Goal: Task Accomplishment & Management: Manage account settings

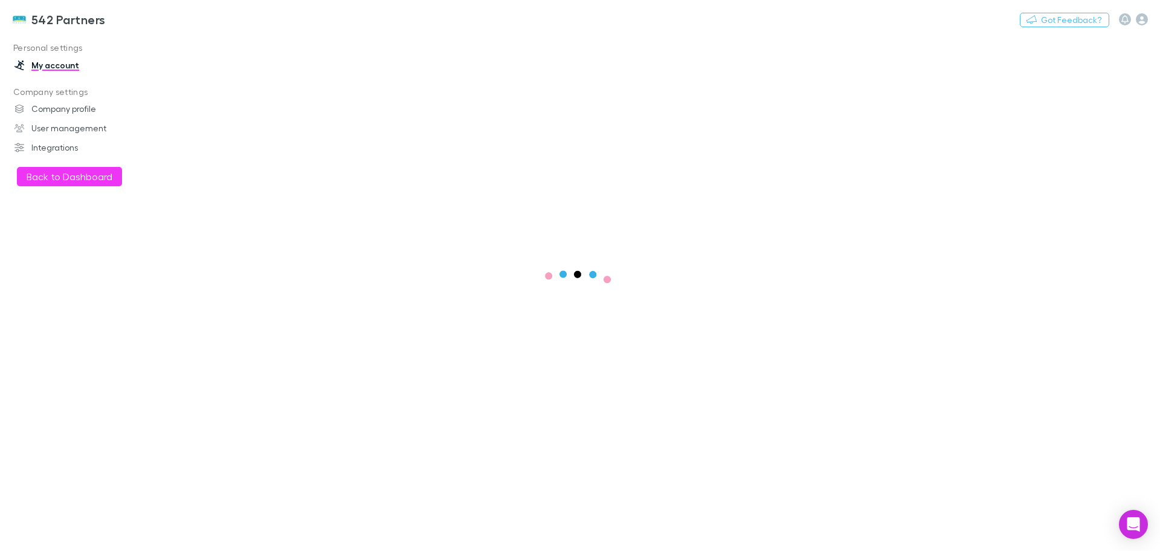
click at [67, 173] on button "Back to Dashboard" at bounding box center [69, 176] width 105 height 19
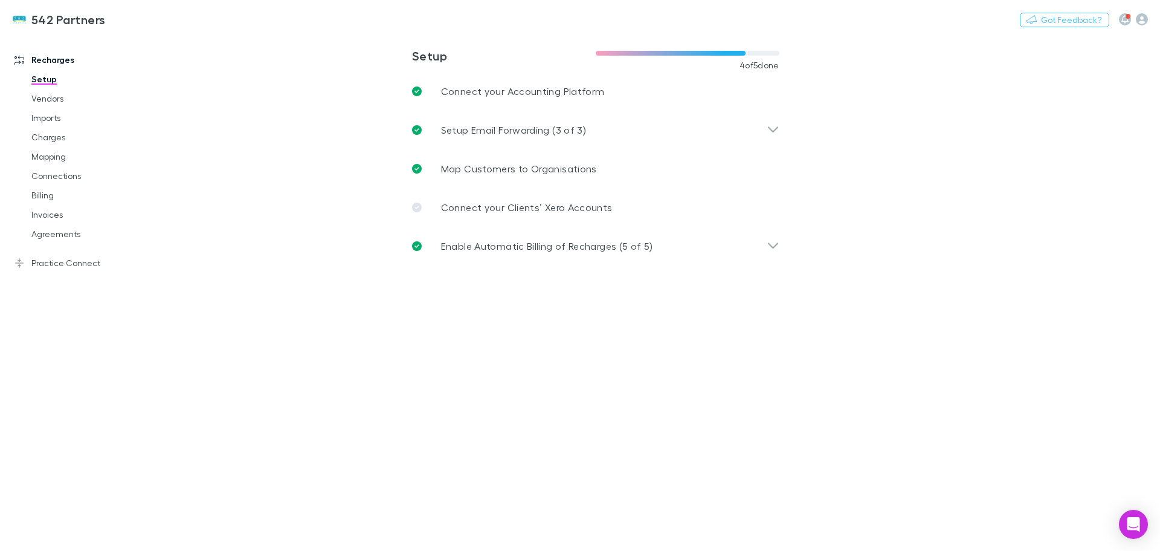
click at [49, 262] on link "Practice Connect" at bounding box center [82, 262] width 161 height 19
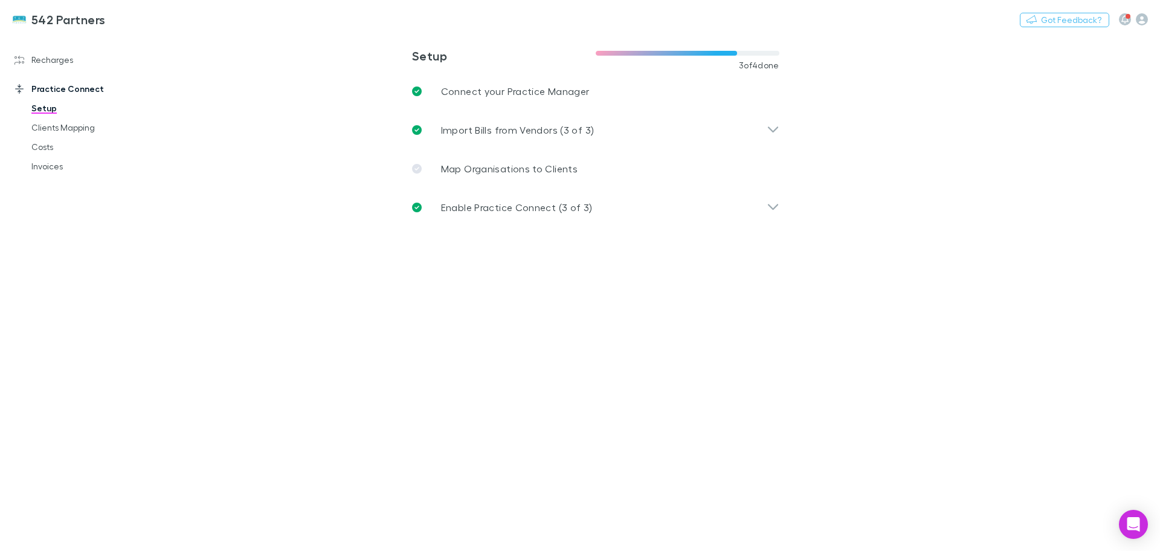
click at [39, 129] on link "Clients Mapping" at bounding box center [91, 127] width 144 height 19
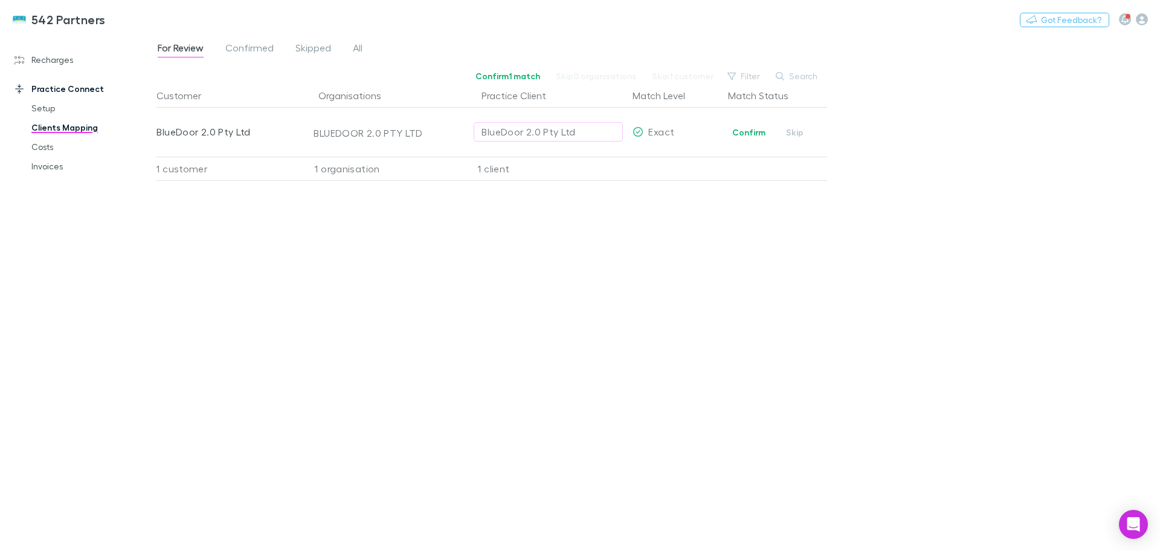
click at [751, 134] on button "Confirm" at bounding box center [749, 132] width 49 height 15
click at [360, 53] on span "All" at bounding box center [358, 50] width 10 height 16
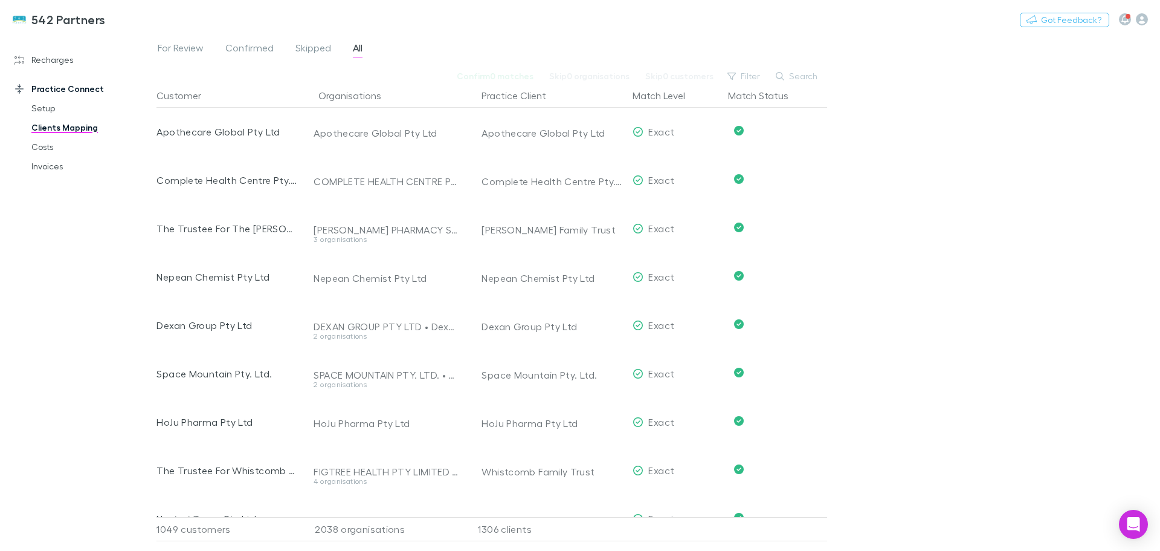
click at [186, 47] on span "For Review" at bounding box center [181, 50] width 46 height 16
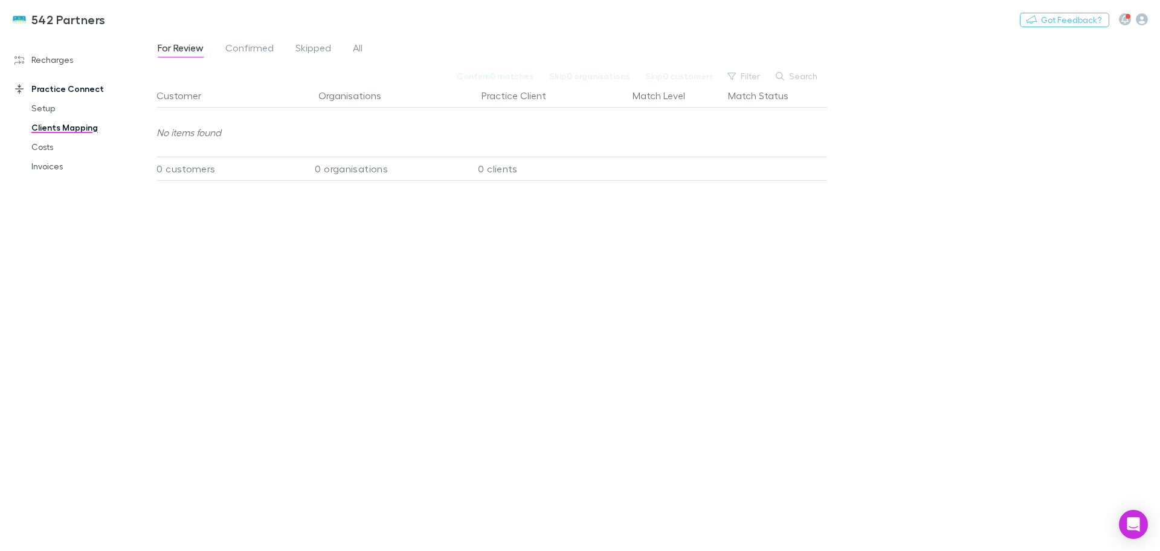
click at [53, 57] on link "Recharges" at bounding box center [82, 59] width 161 height 19
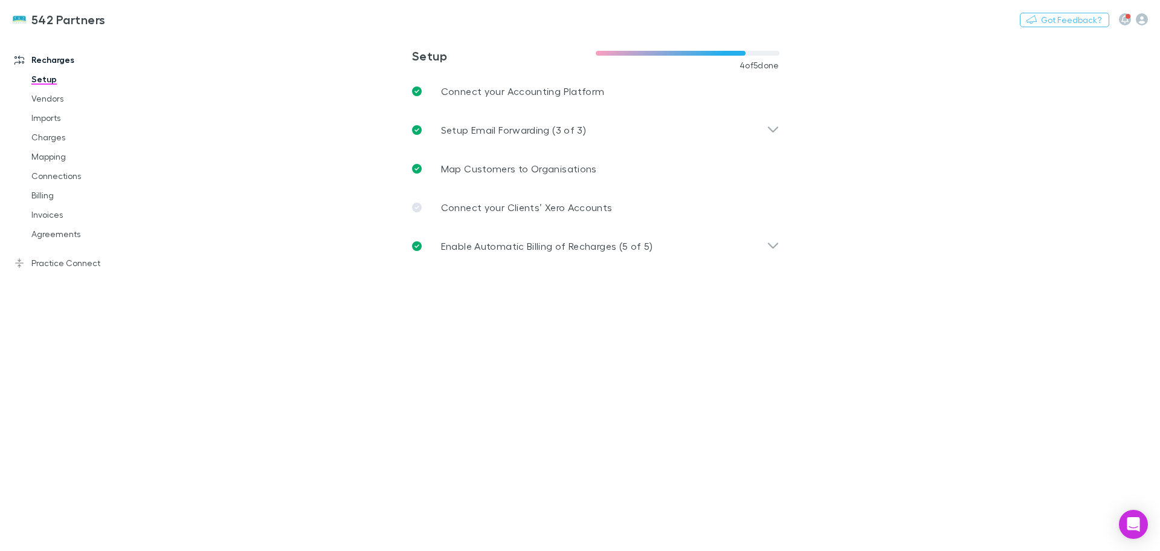
click at [54, 155] on link "Mapping" at bounding box center [91, 156] width 144 height 19
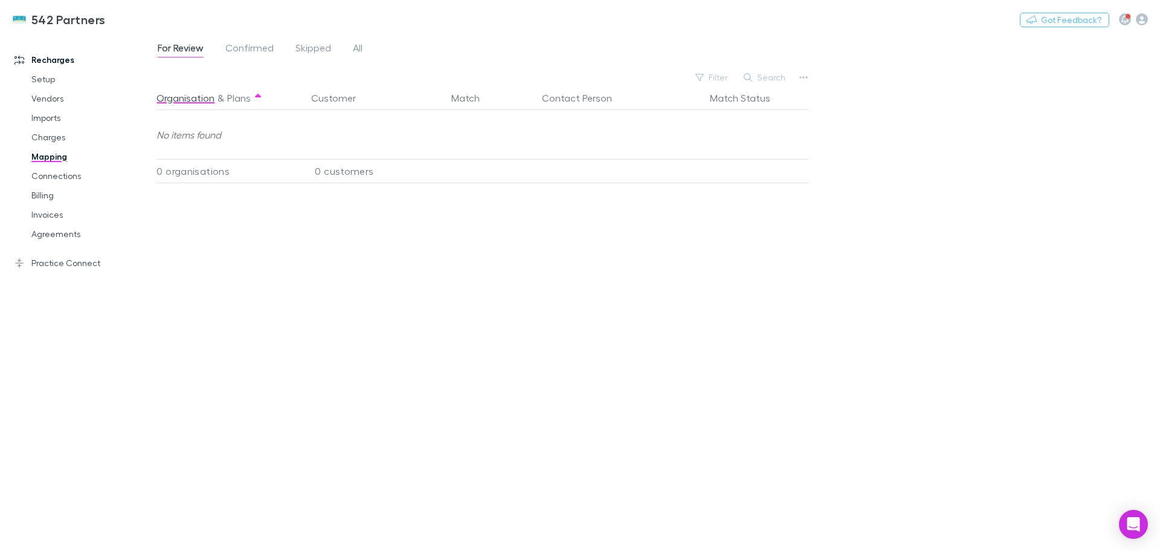
click at [48, 232] on link "Agreements" at bounding box center [91, 233] width 144 height 19
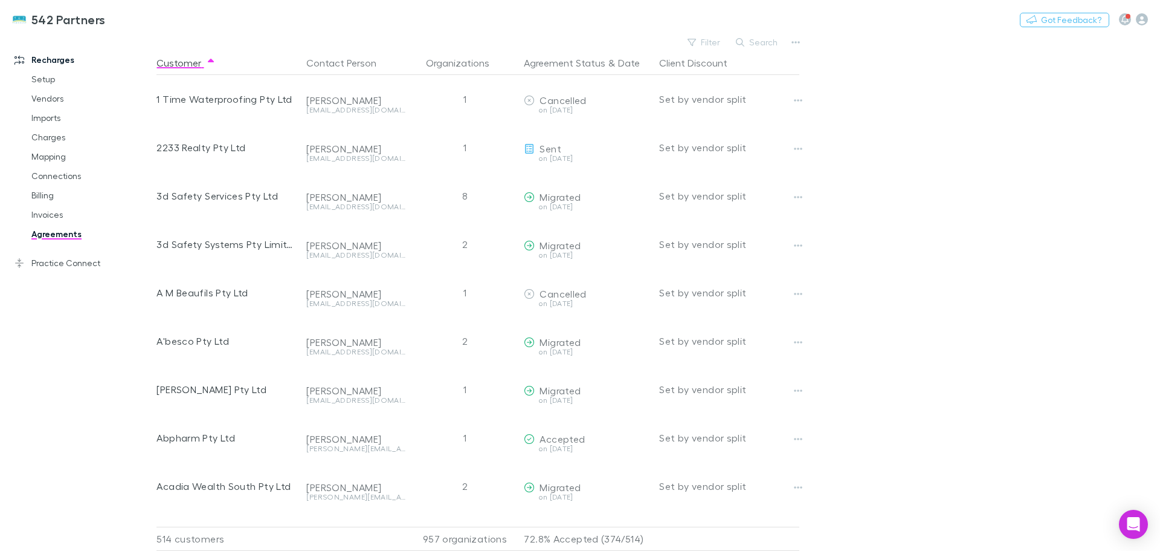
click at [753, 45] on button "Search" at bounding box center [757, 42] width 55 height 15
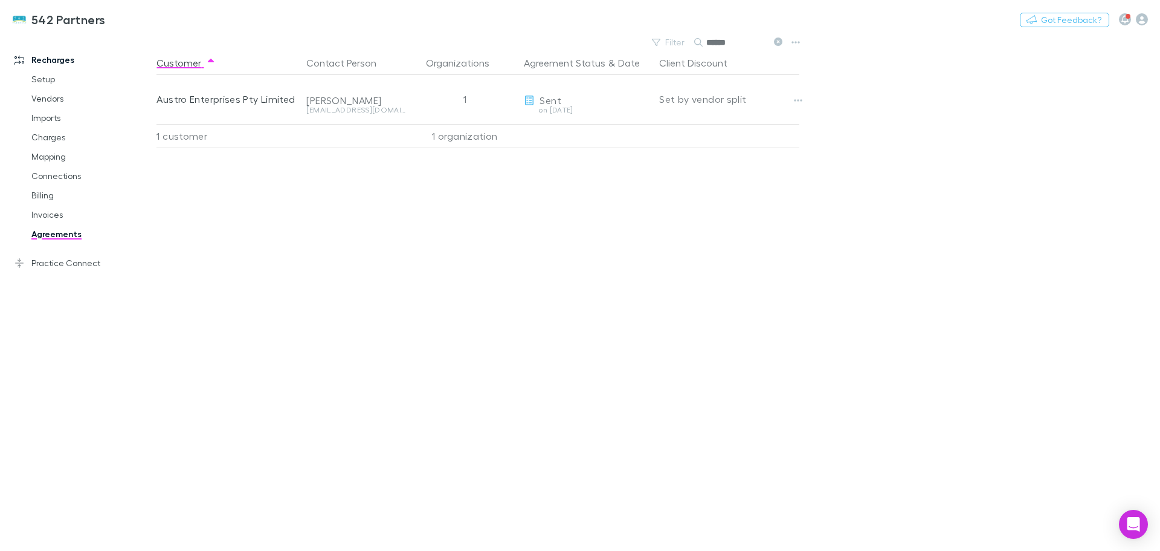
click at [795, 98] on icon "button" at bounding box center [798, 100] width 8 height 10
click at [683, 124] on p "Send again" at bounding box center [723, 124] width 147 height 15
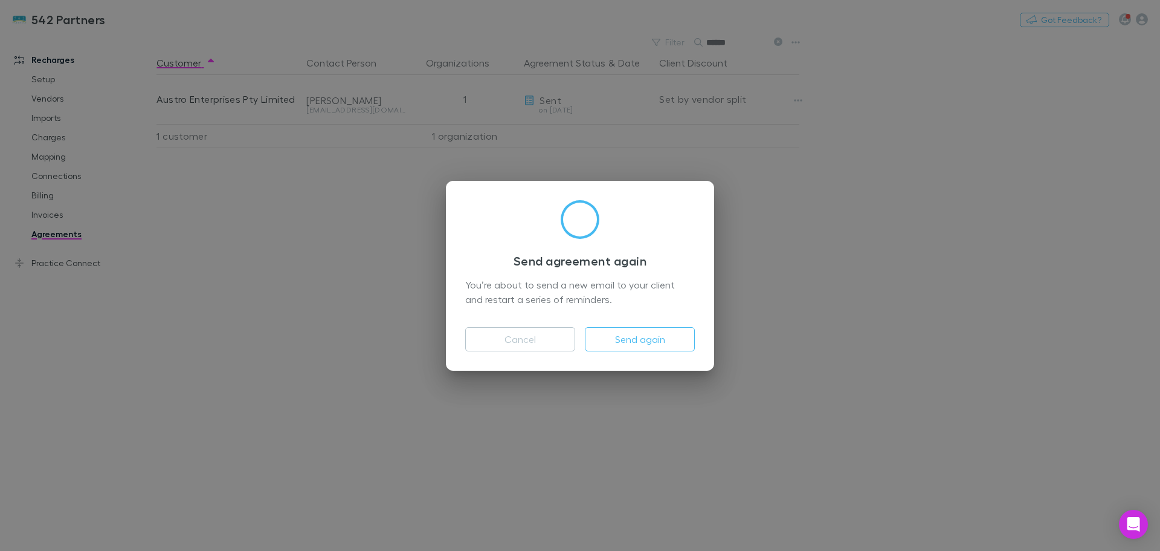
click at [627, 340] on button "Send again" at bounding box center [640, 339] width 110 height 24
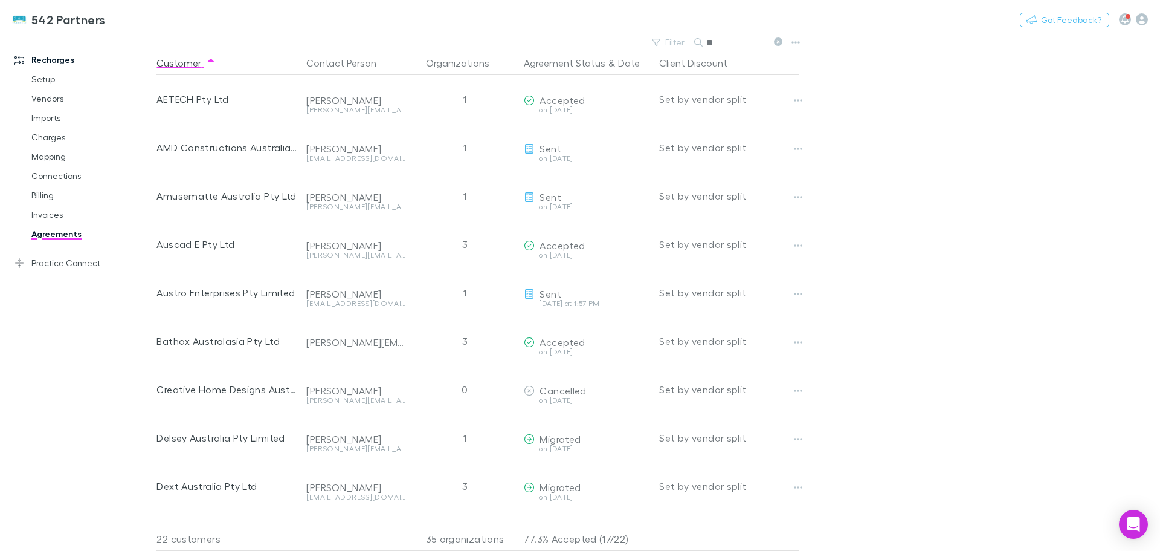
type input "*"
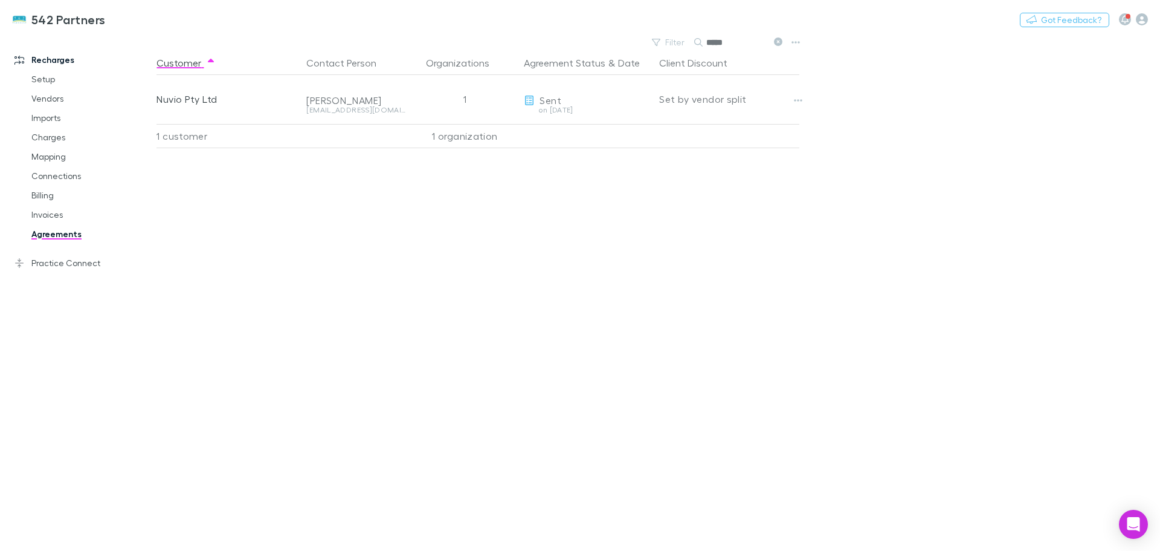
click at [798, 100] on icon "button" at bounding box center [799, 100] width 8 height 2
click at [679, 128] on p "Send again" at bounding box center [723, 124] width 147 height 15
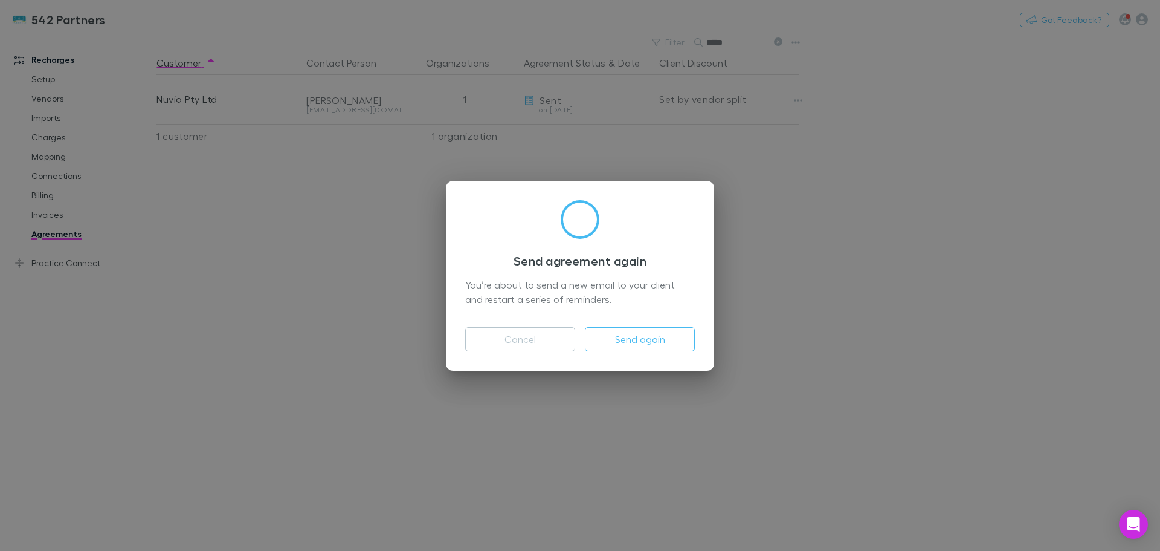
click at [651, 342] on button "Send again" at bounding box center [640, 339] width 110 height 24
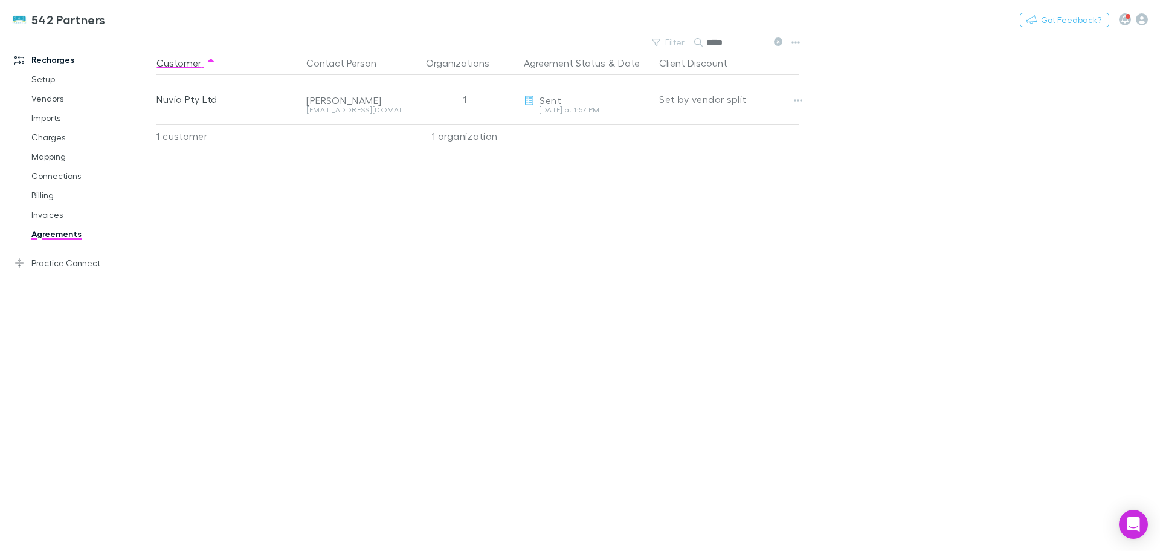
drag, startPoint x: 742, startPoint y: 39, endPoint x: 702, endPoint y: 32, distance: 40.4
click at [702, 32] on div "542 Partners Nothing Got Feedback? Recharges Setup Vendors Imports Charges Mapp…" at bounding box center [580, 275] width 1160 height 551
click at [795, 98] on icon "button" at bounding box center [798, 100] width 8 height 10
click at [690, 125] on p "Send again" at bounding box center [723, 124] width 147 height 15
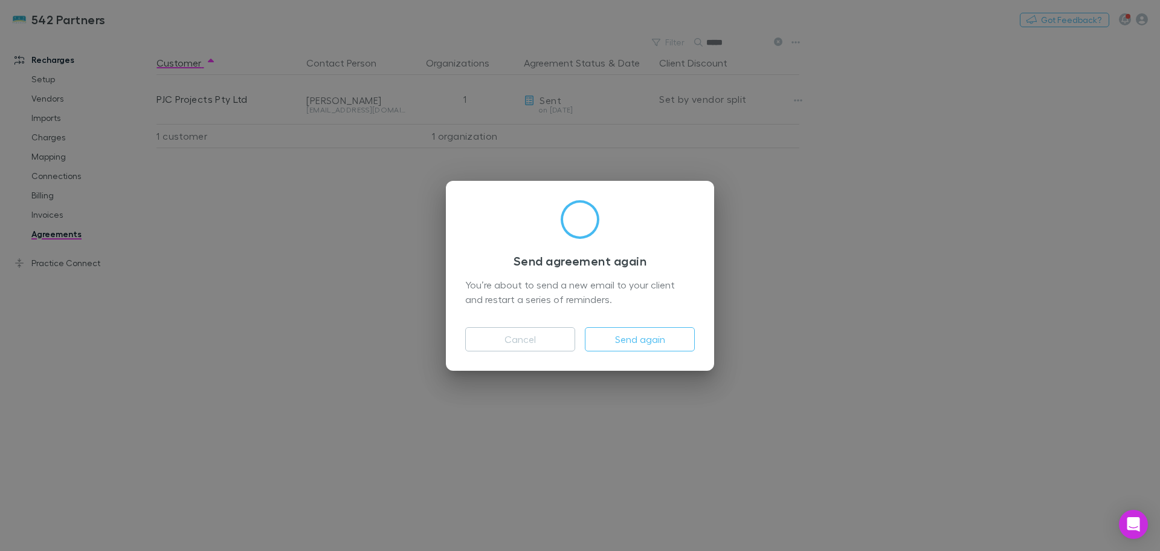
click at [645, 345] on button "Send again" at bounding box center [640, 339] width 110 height 24
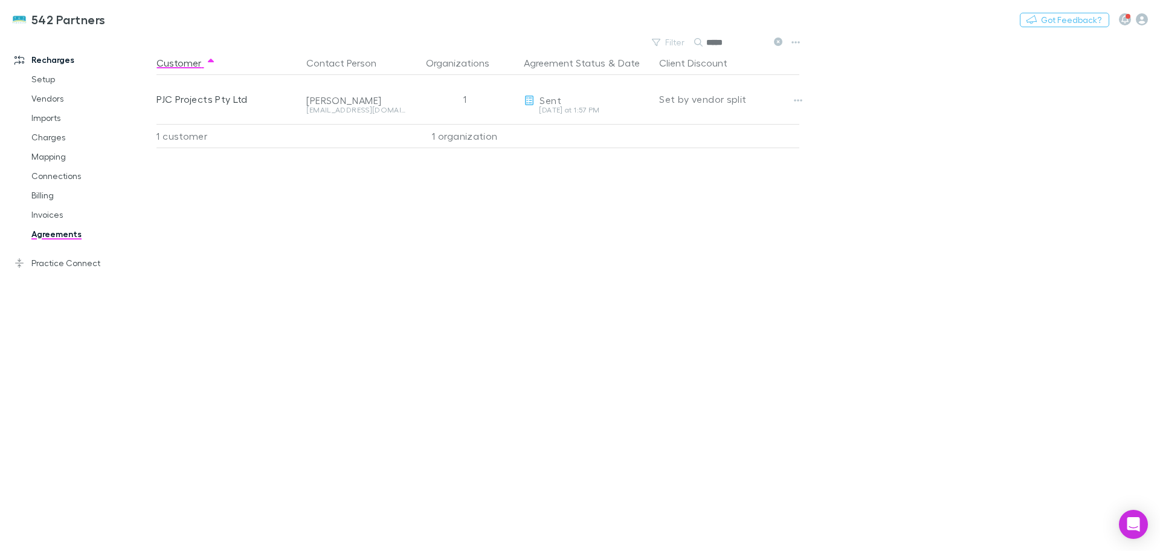
drag, startPoint x: 742, startPoint y: 42, endPoint x: 708, endPoint y: 40, distance: 33.9
click at [706, 40] on div "*****" at bounding box center [739, 42] width 91 height 15
type input "******"
click at [799, 99] on icon "button" at bounding box center [798, 100] width 8 height 10
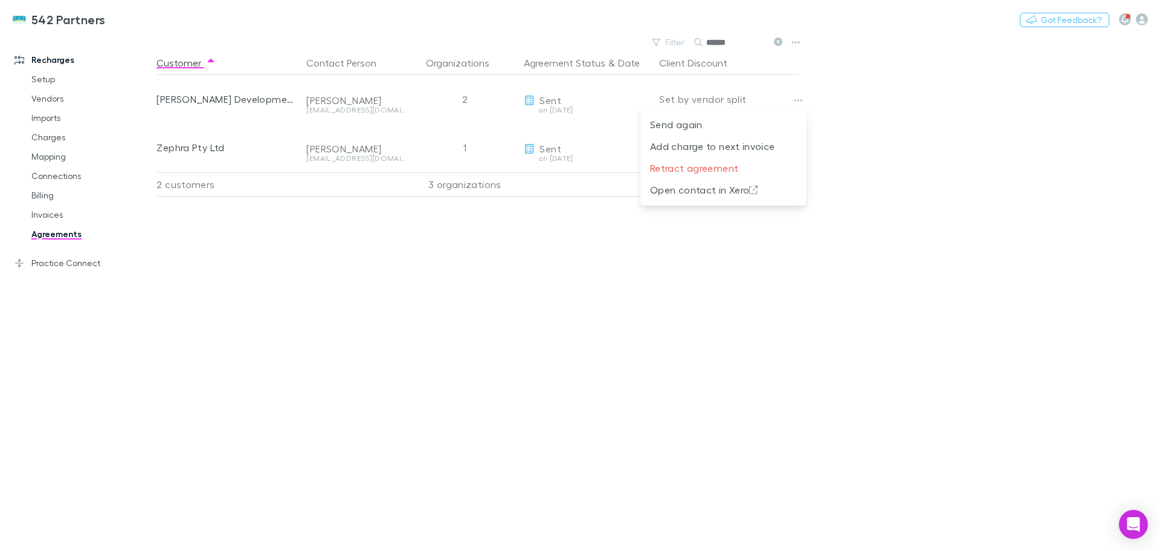
click at [686, 129] on p "Send again" at bounding box center [723, 124] width 147 height 15
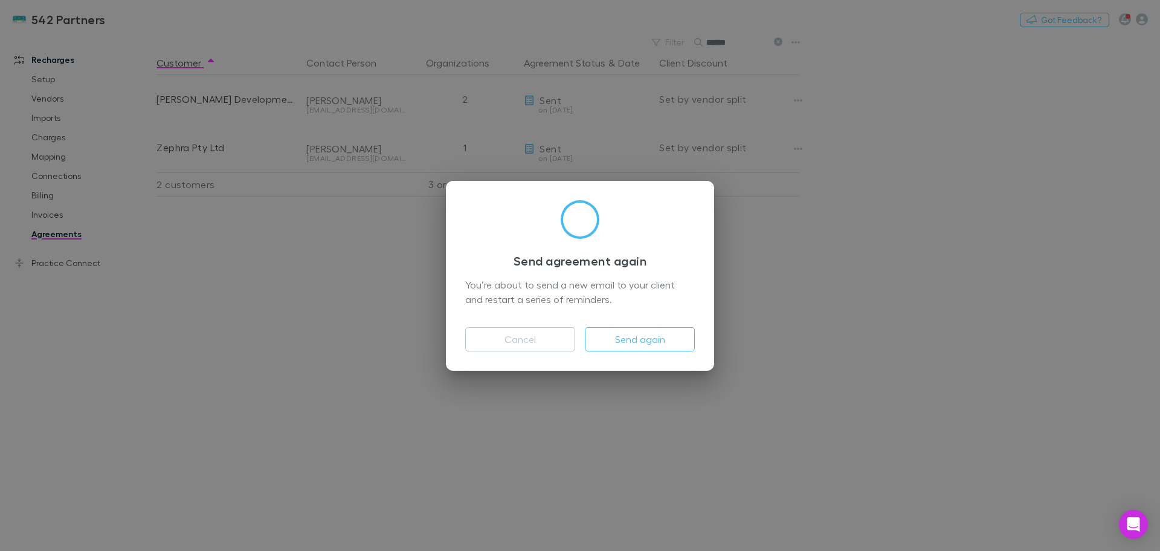
click at [616, 335] on button "Send again" at bounding box center [640, 339] width 110 height 24
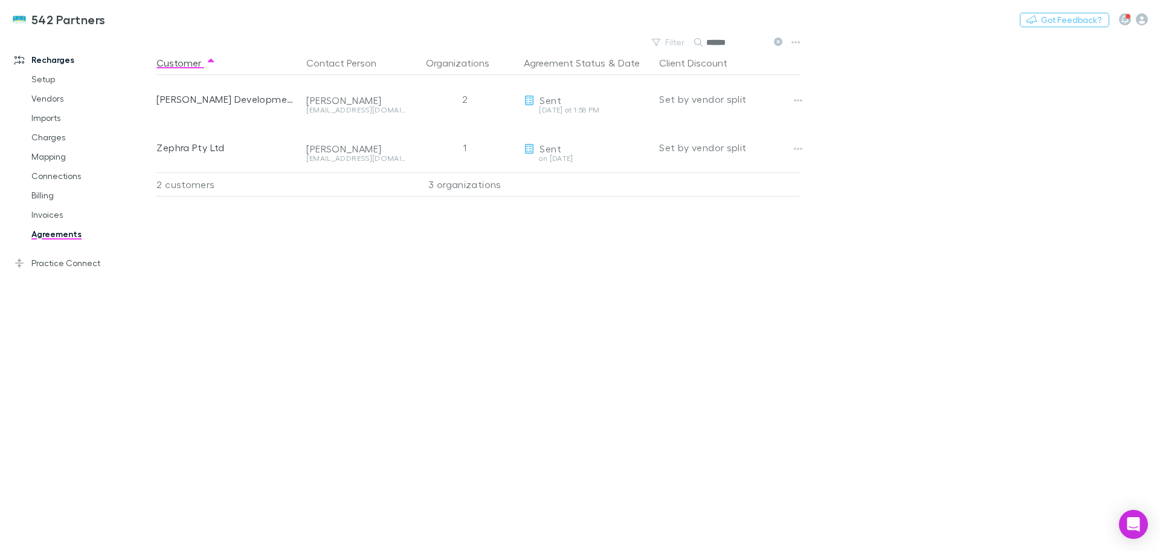
click at [1144, 21] on icon "button" at bounding box center [1142, 19] width 12 height 12
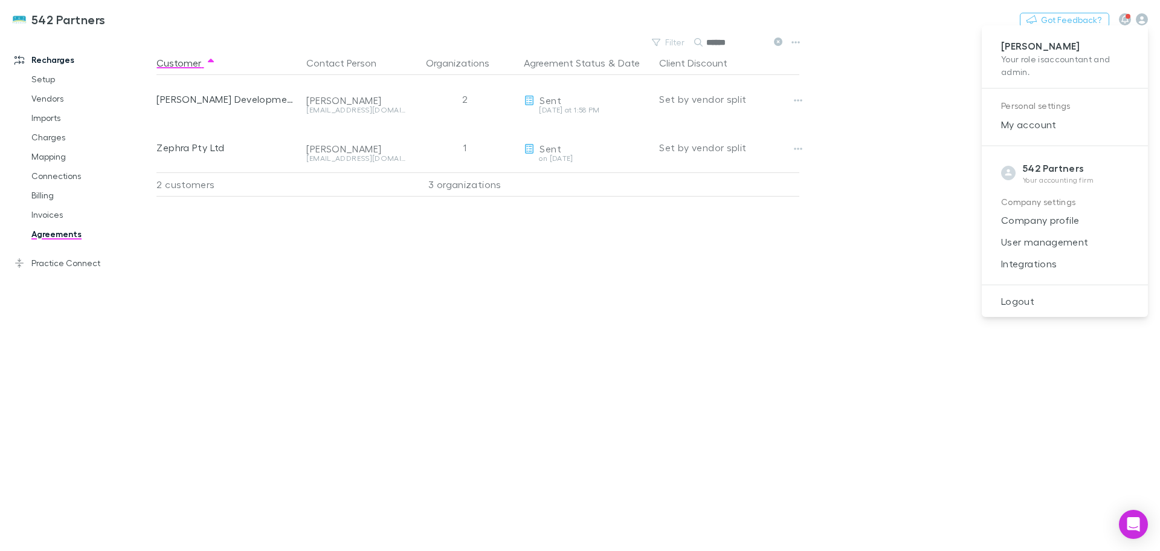
click at [1015, 262] on span "Integrations" at bounding box center [1065, 263] width 147 height 15
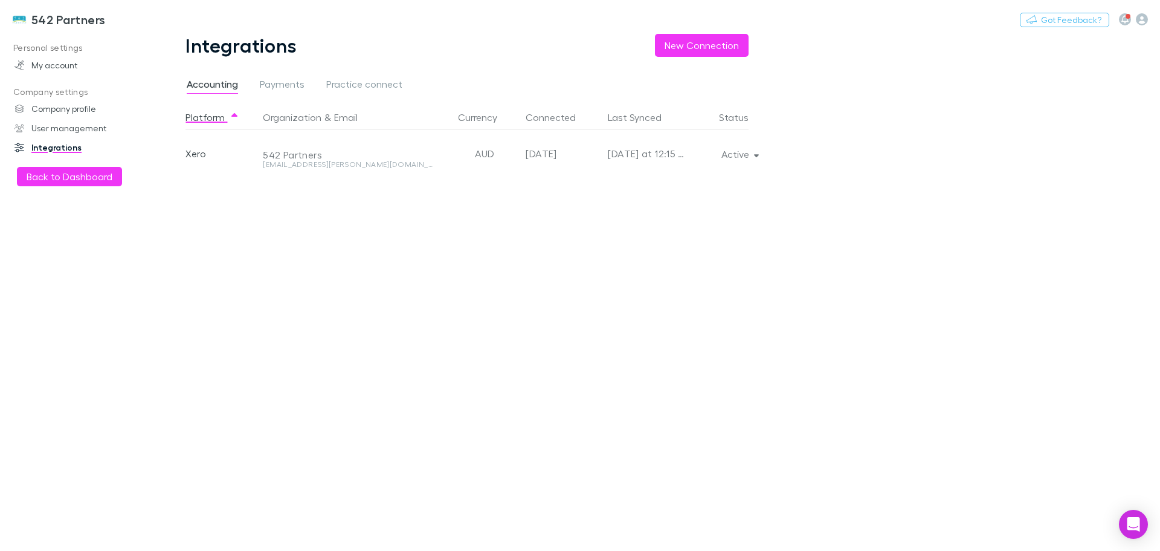
click at [759, 159] on button "Active" at bounding box center [739, 154] width 55 height 17
click at [648, 178] on p "Re-sync now" at bounding box center [683, 178] width 147 height 15
click at [33, 181] on div at bounding box center [580, 275] width 1160 height 551
click at [43, 181] on button "Back to Dashboard" at bounding box center [69, 176] width 105 height 19
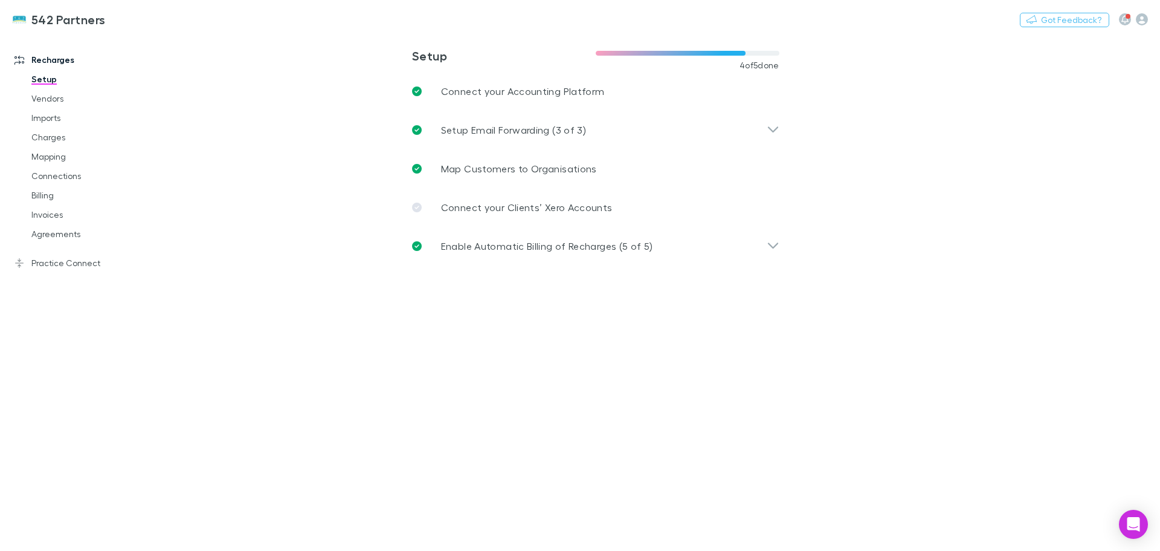
click at [48, 236] on link "Agreements" at bounding box center [91, 233] width 144 height 19
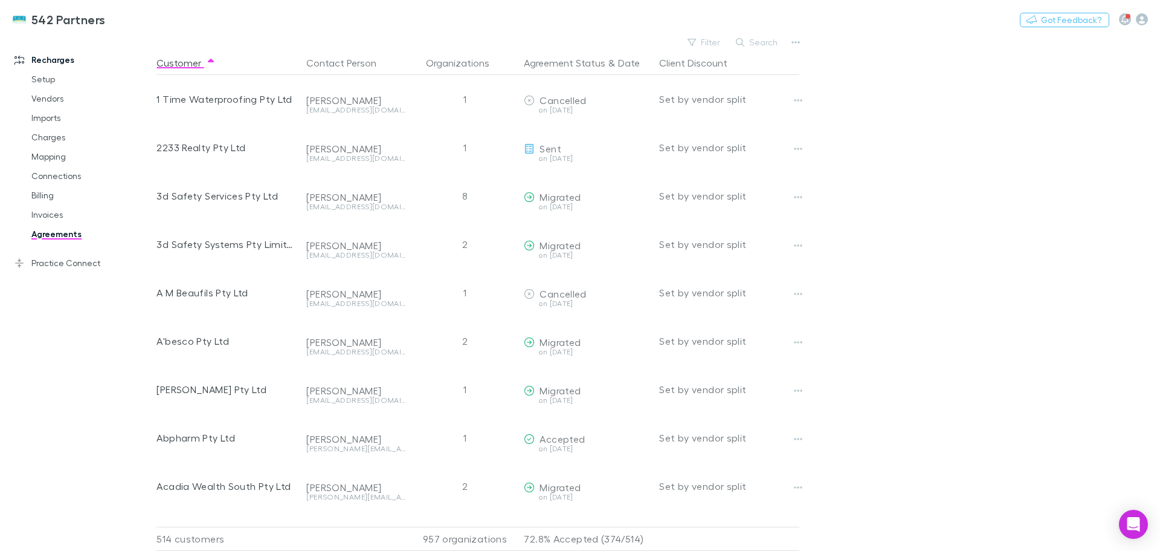
click at [757, 37] on button "Search" at bounding box center [757, 42] width 55 height 15
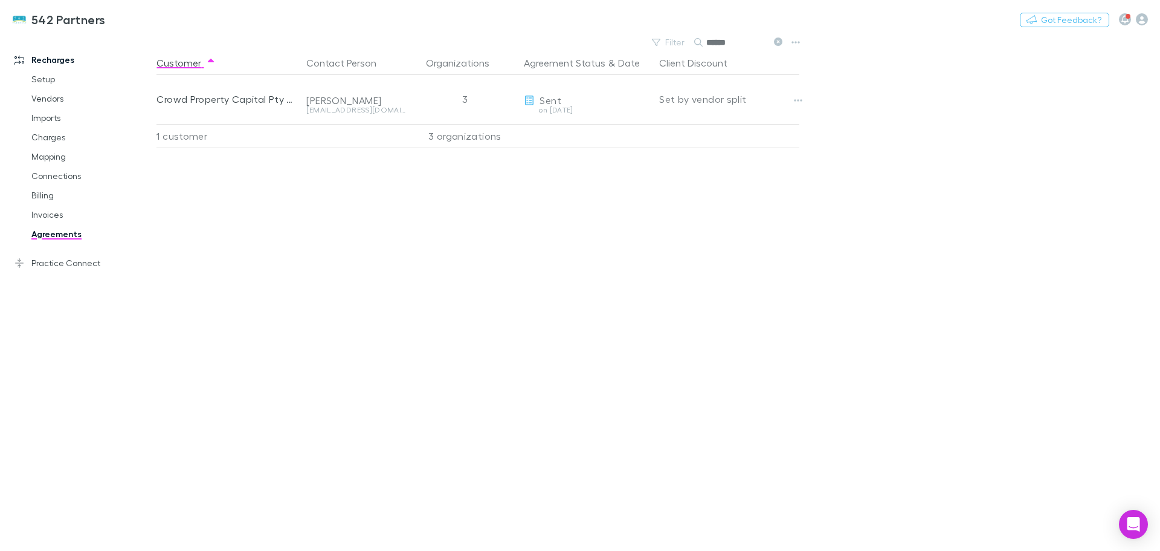
click at [797, 97] on icon "button" at bounding box center [798, 100] width 8 height 10
click at [692, 124] on p "Send again" at bounding box center [723, 124] width 147 height 15
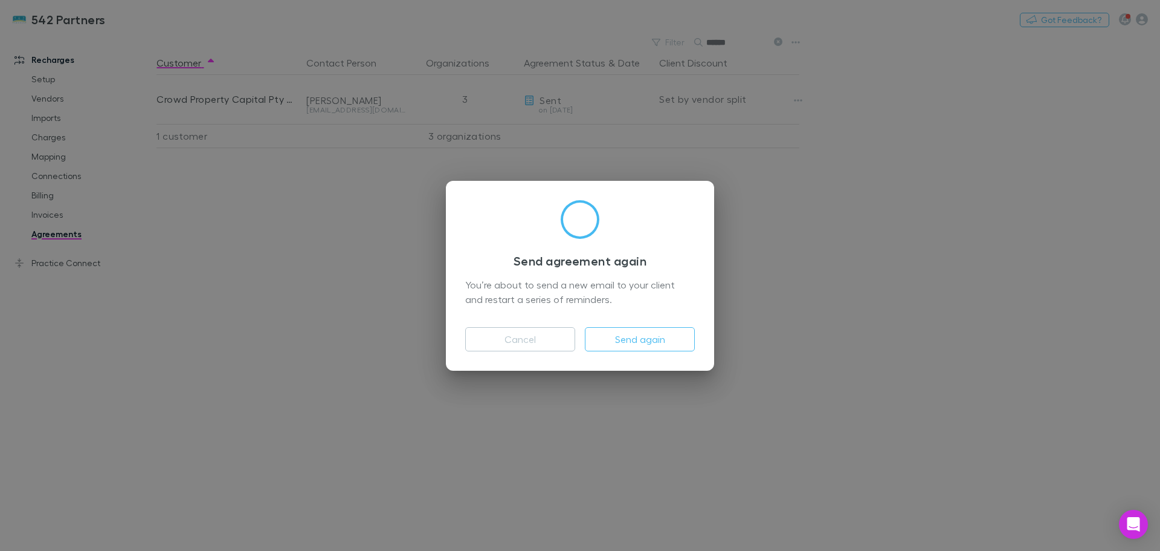
click at [638, 334] on button "Send again" at bounding box center [640, 339] width 110 height 24
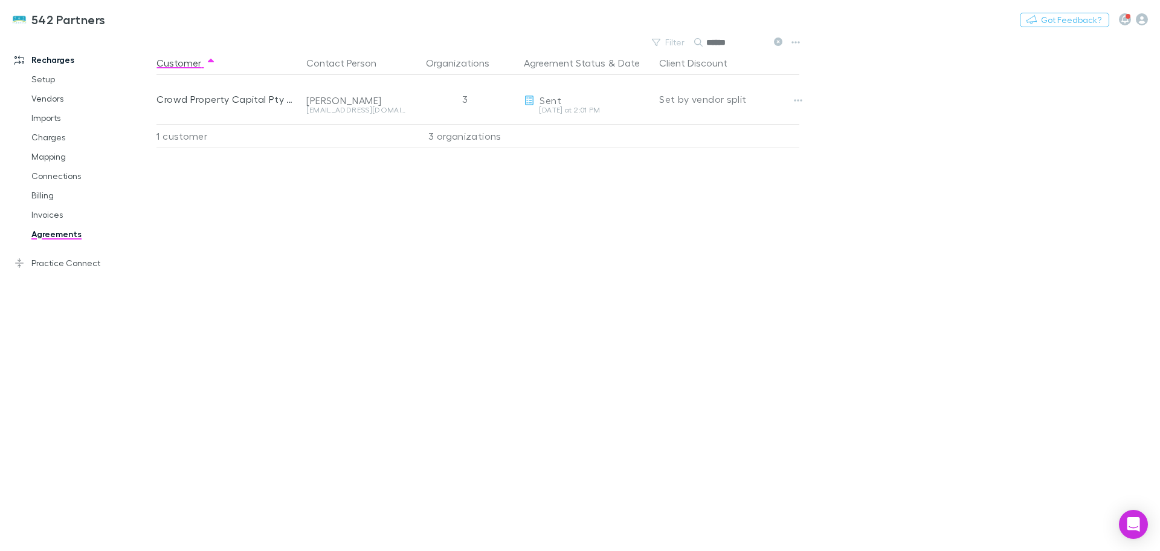
drag, startPoint x: 717, startPoint y: 32, endPoint x: 704, endPoint y: 33, distance: 13.4
click at [704, 31] on div "542 Partners Nothing Got Feedback? Recharges Setup Vendors Imports Charges Mapp…" at bounding box center [580, 275] width 1160 height 551
click at [797, 99] on icon "button" at bounding box center [798, 100] width 8 height 10
click at [687, 129] on p "Send again" at bounding box center [723, 124] width 147 height 15
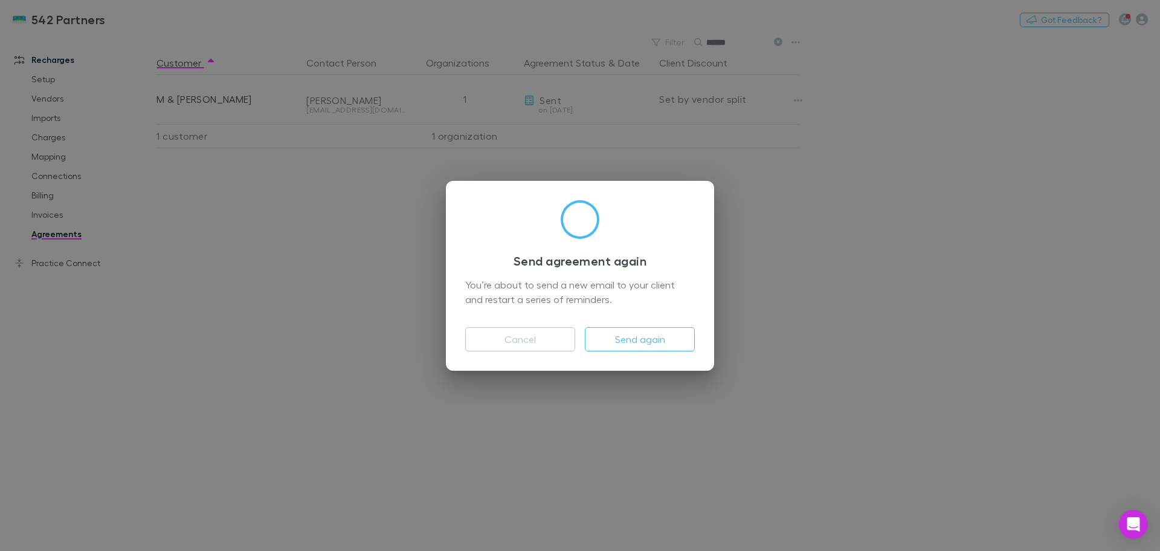
click at [642, 335] on button "Send again" at bounding box center [640, 339] width 110 height 24
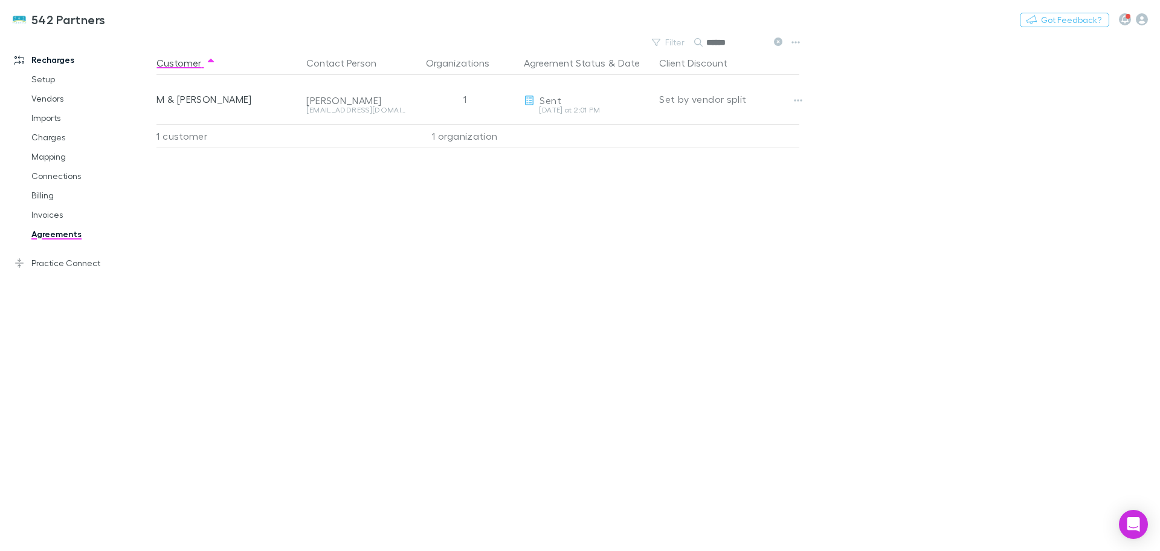
click at [775, 39] on icon at bounding box center [778, 41] width 8 height 8
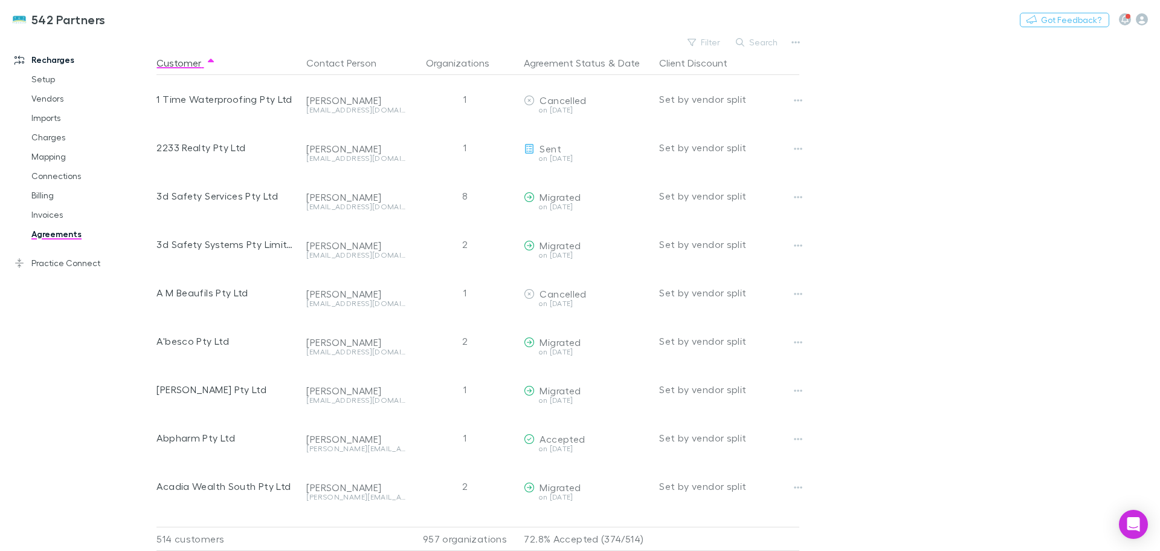
click at [704, 42] on button "Filter" at bounding box center [705, 42] width 46 height 15
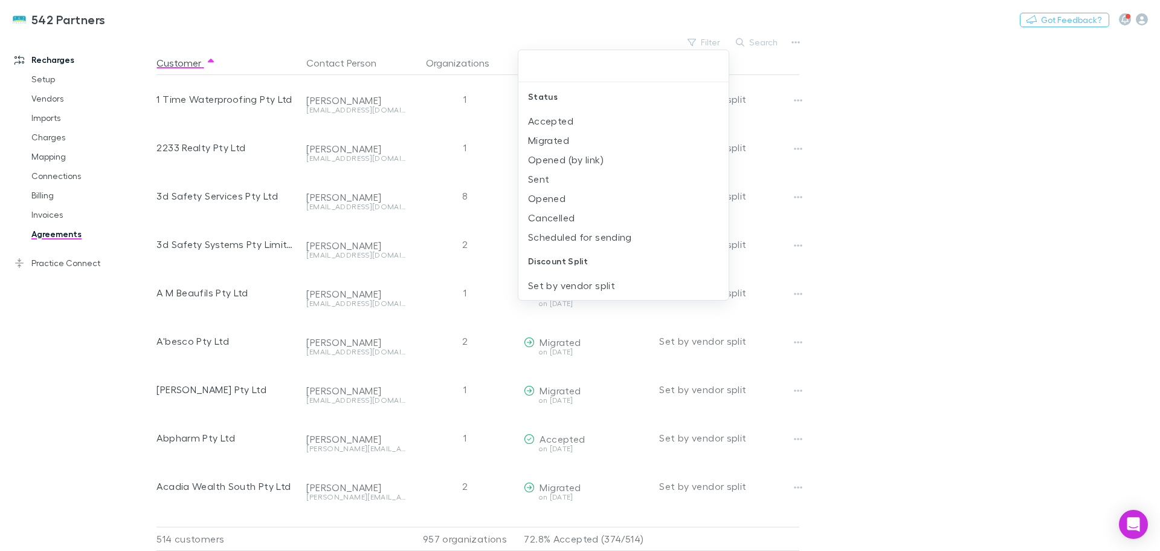
click at [756, 41] on div at bounding box center [580, 275] width 1160 height 551
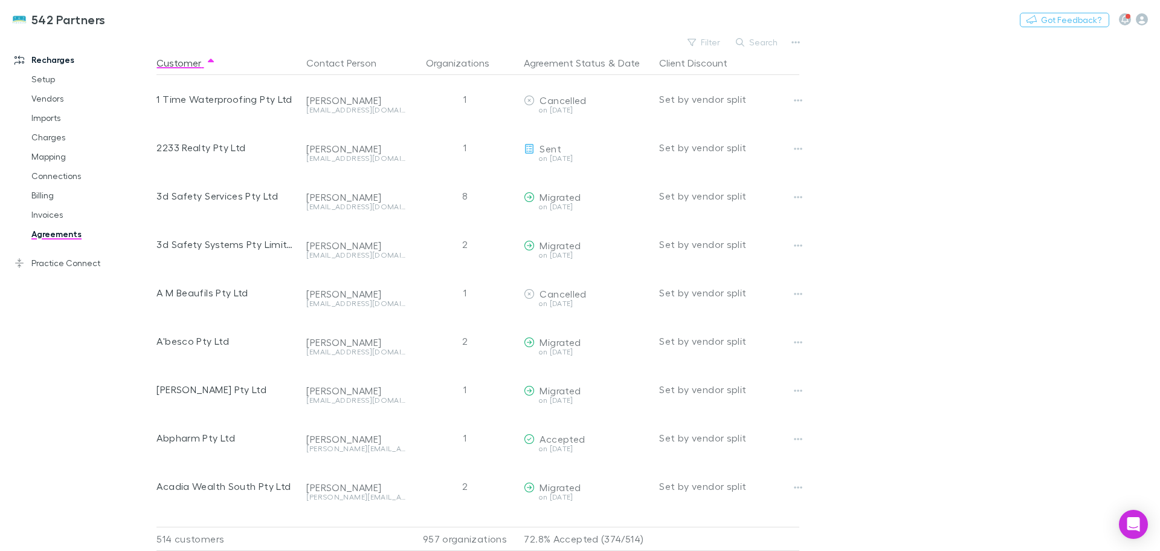
click at [756, 49] on button "Search" at bounding box center [757, 42] width 55 height 15
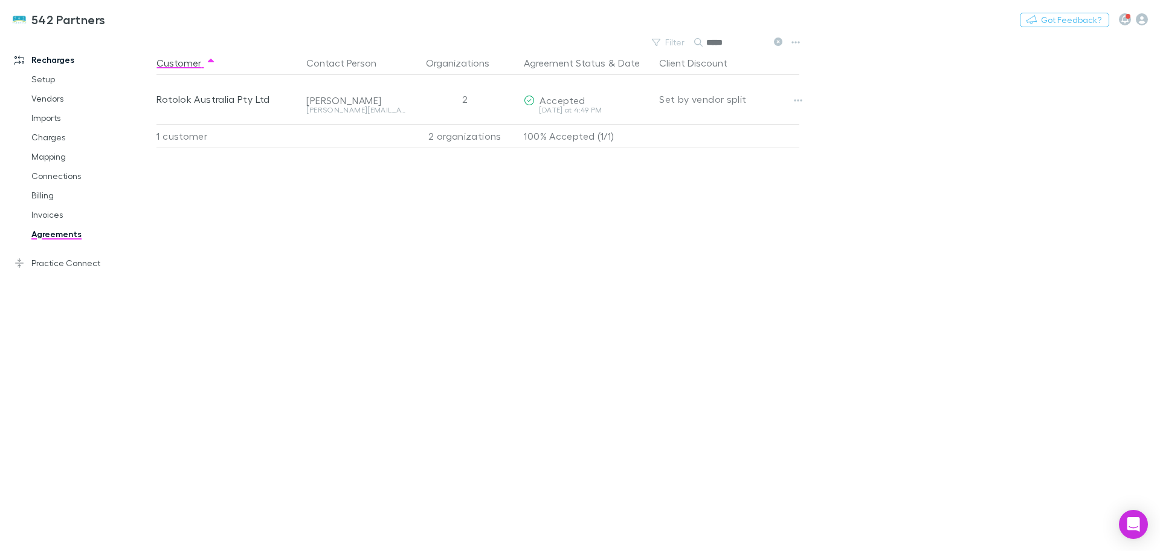
type input "*****"
click at [49, 137] on link "Charges" at bounding box center [91, 137] width 144 height 19
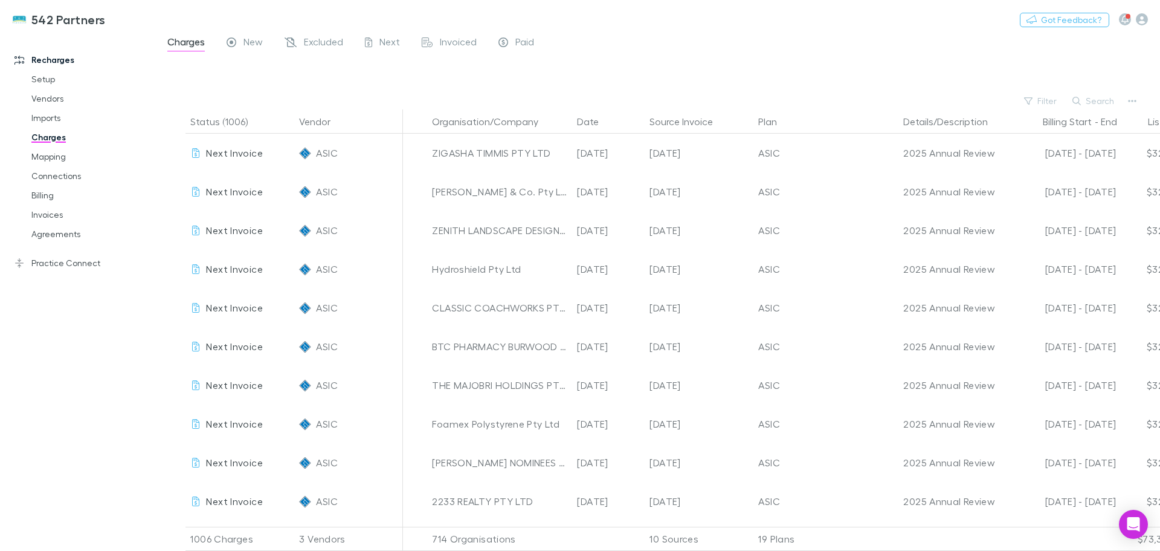
click at [40, 213] on link "Invoices" at bounding box center [91, 214] width 144 height 19
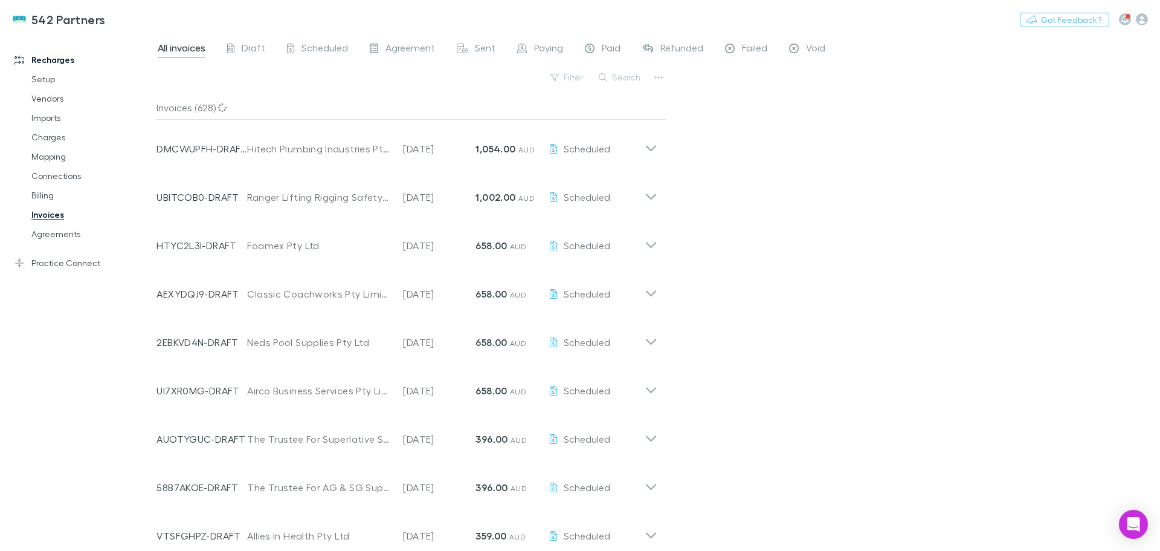
click at [620, 75] on button "Search" at bounding box center [620, 77] width 55 height 15
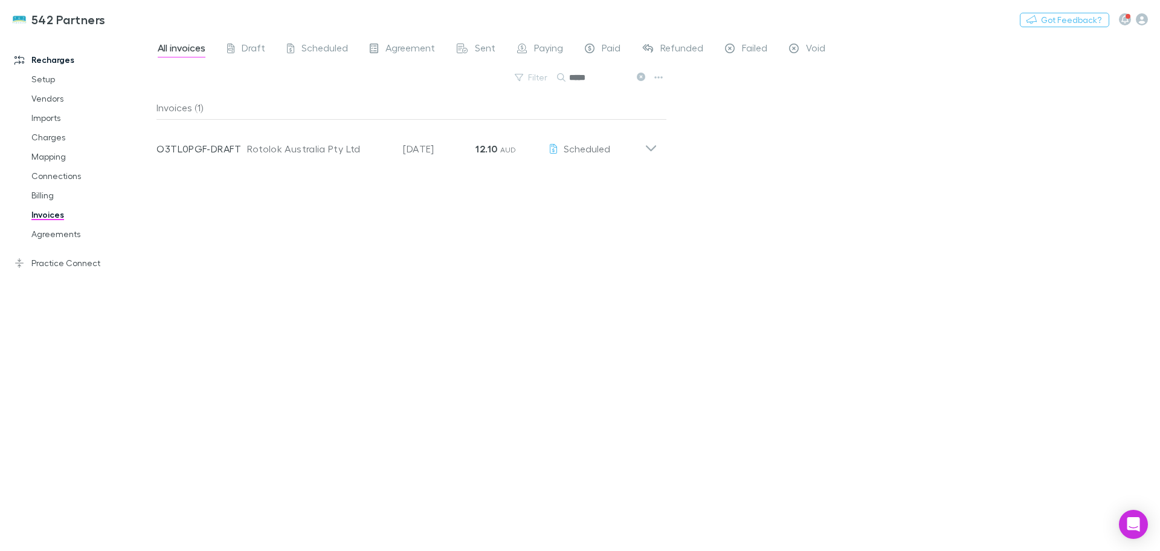
click at [653, 149] on icon at bounding box center [651, 148] width 10 height 6
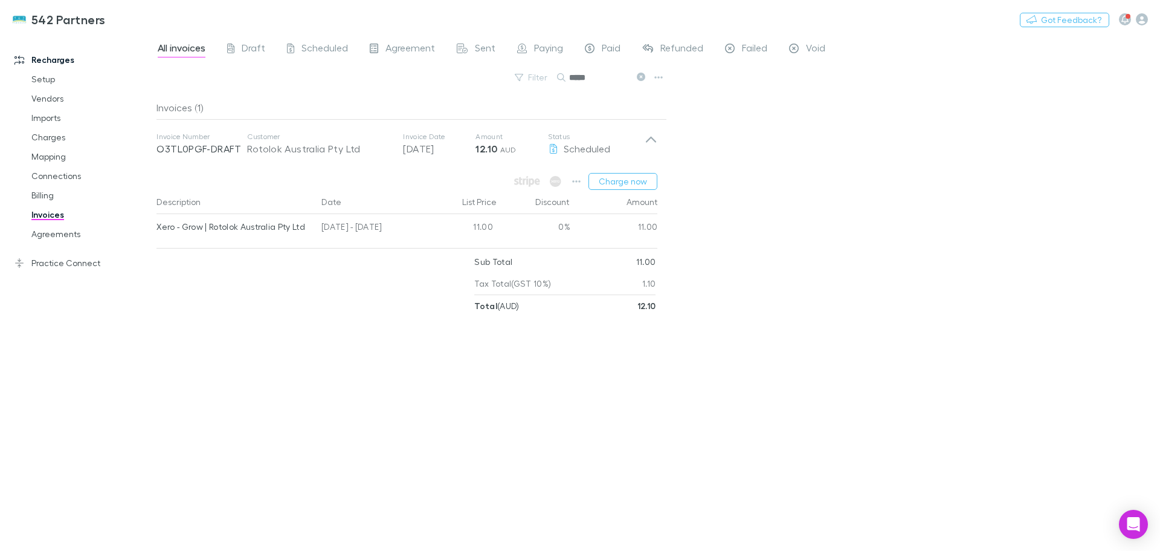
drag, startPoint x: 589, startPoint y: 71, endPoint x: 549, endPoint y: 62, distance: 40.9
click at [548, 62] on div "All invoices Draft Scheduled Agreement Sent Paying Paid Refunded Failed Void Fi…" at bounding box center [659, 292] width 1004 height 517
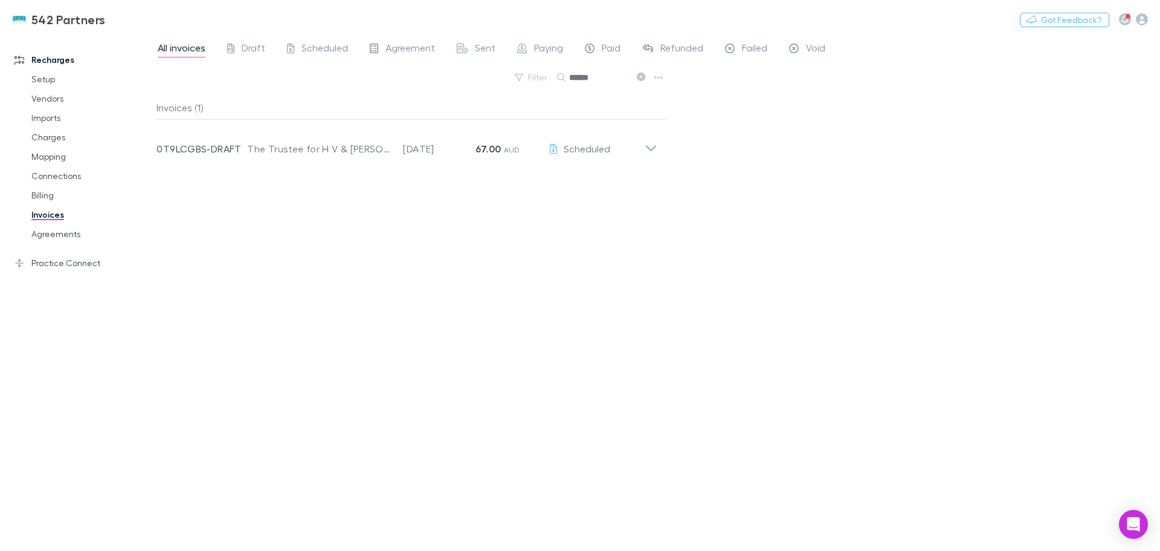
click at [654, 146] on icon at bounding box center [651, 144] width 13 height 24
drag, startPoint x: 607, startPoint y: 78, endPoint x: 534, endPoint y: 73, distance: 72.7
click at [534, 73] on div "Filter Search ******" at bounding box center [412, 82] width 511 height 27
type input "*****"
click at [653, 144] on icon at bounding box center [651, 144] width 13 height 24
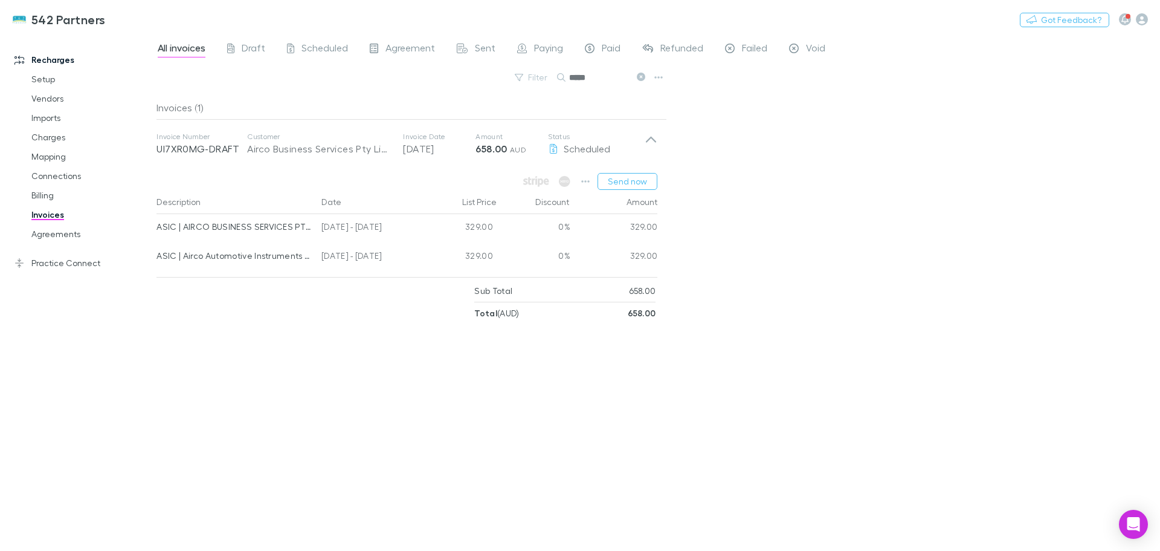
click at [39, 233] on link "Agreements" at bounding box center [91, 233] width 144 height 19
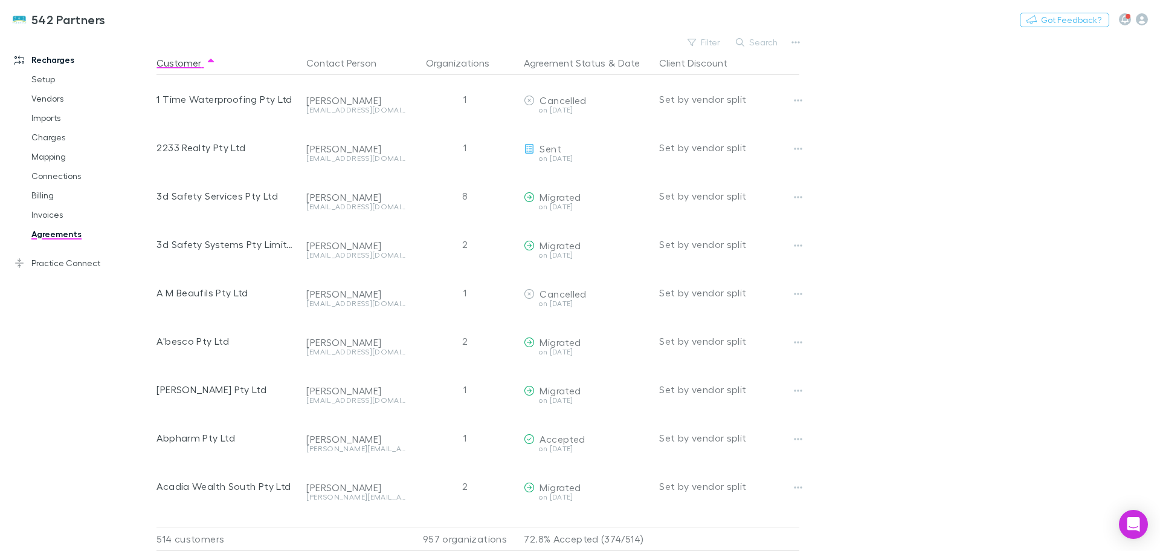
click at [768, 42] on button "Search" at bounding box center [757, 42] width 55 height 15
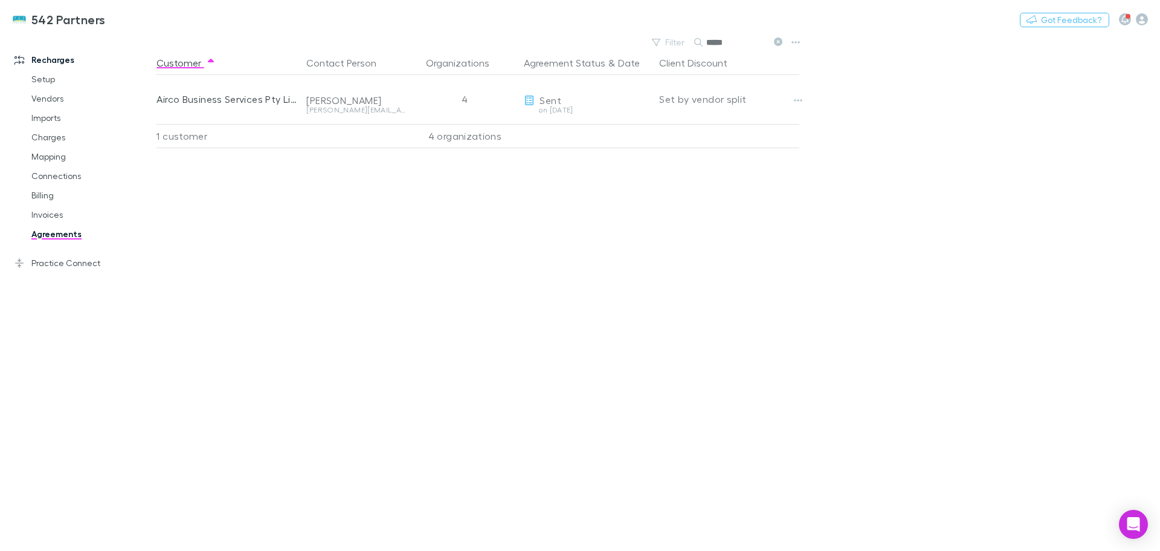
type input "*****"
click at [50, 155] on link "Mapping" at bounding box center [91, 156] width 144 height 19
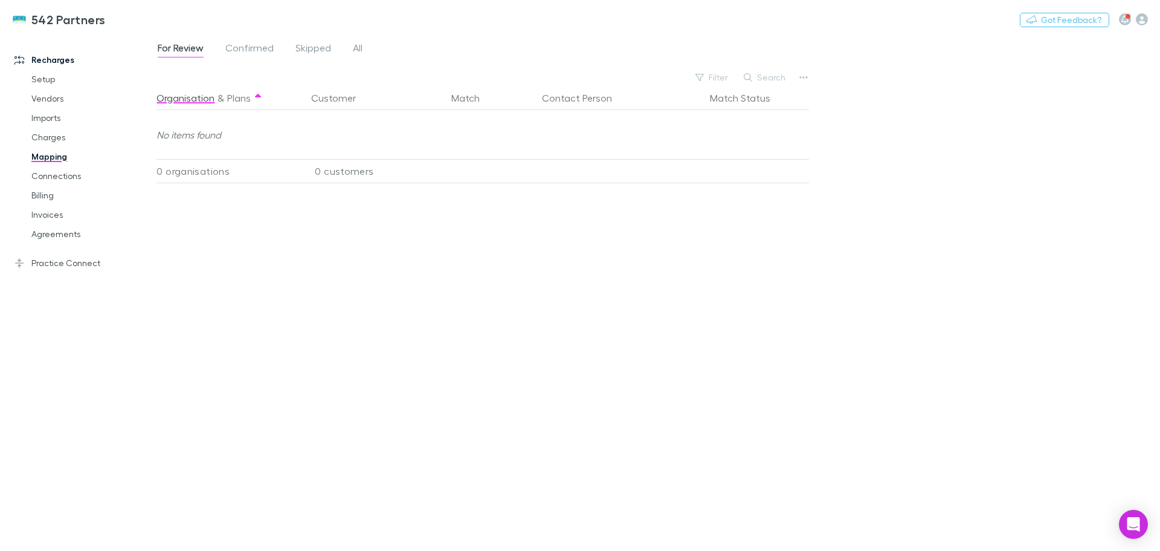
click at [357, 53] on span "All" at bounding box center [358, 50] width 10 height 16
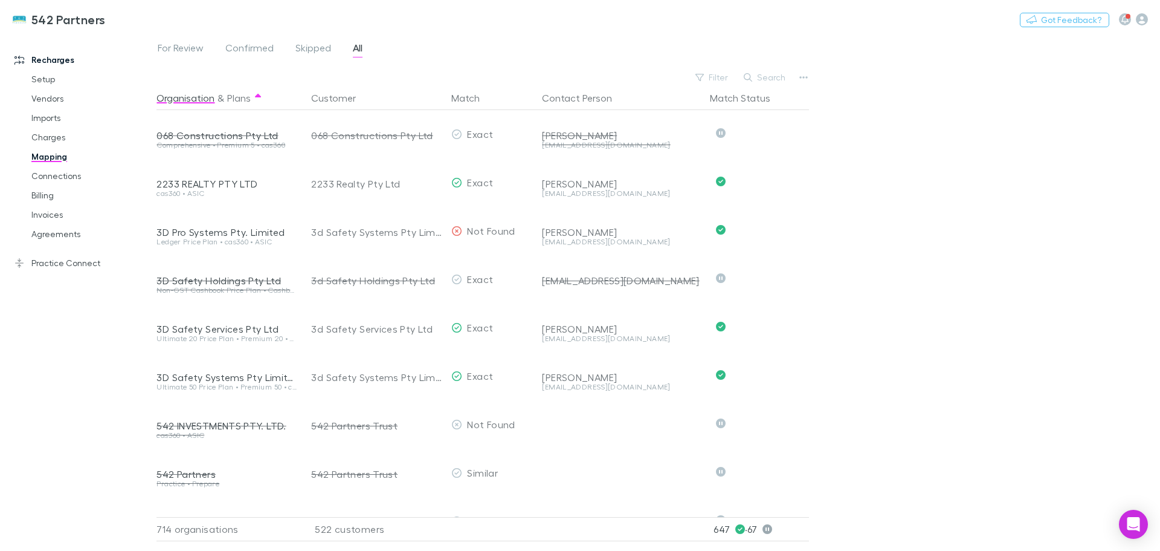
click at [772, 79] on button "Search" at bounding box center [765, 77] width 55 height 15
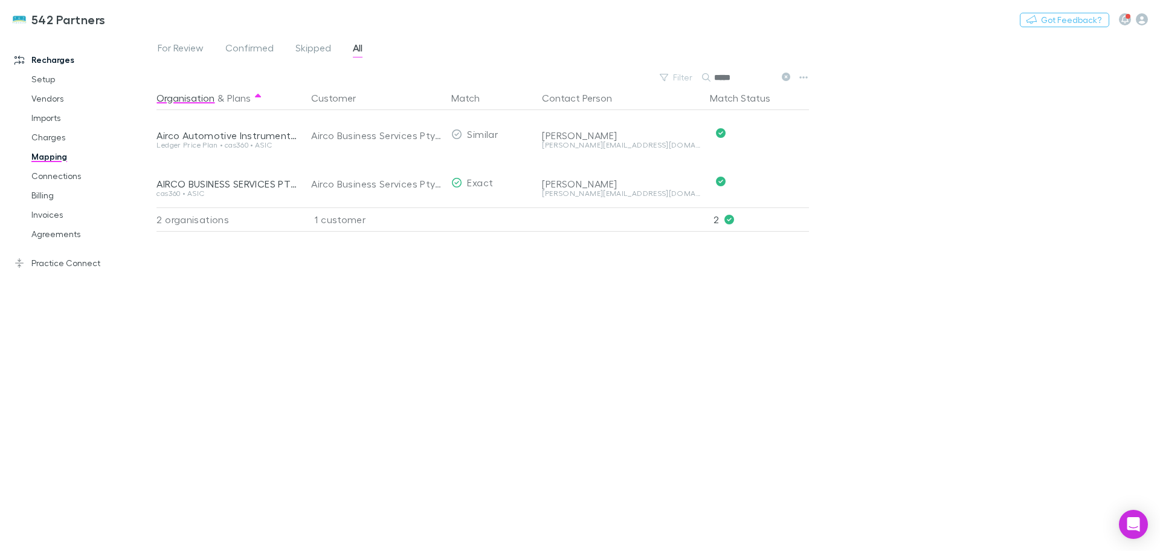
type input "*****"
click at [42, 136] on link "Charges" at bounding box center [91, 137] width 144 height 19
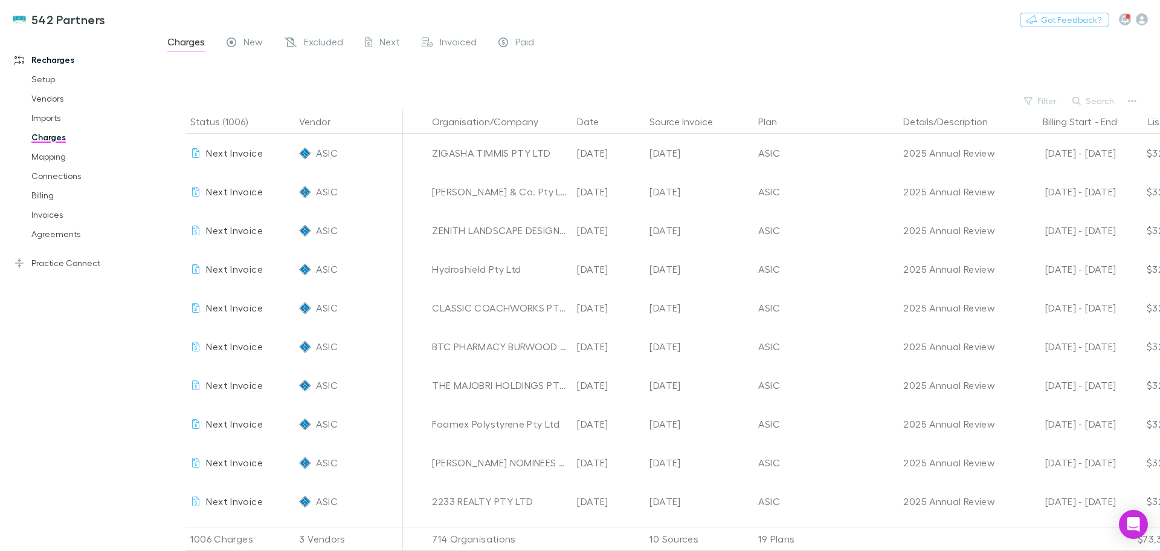
click at [1105, 100] on button "Search" at bounding box center [1094, 101] width 55 height 15
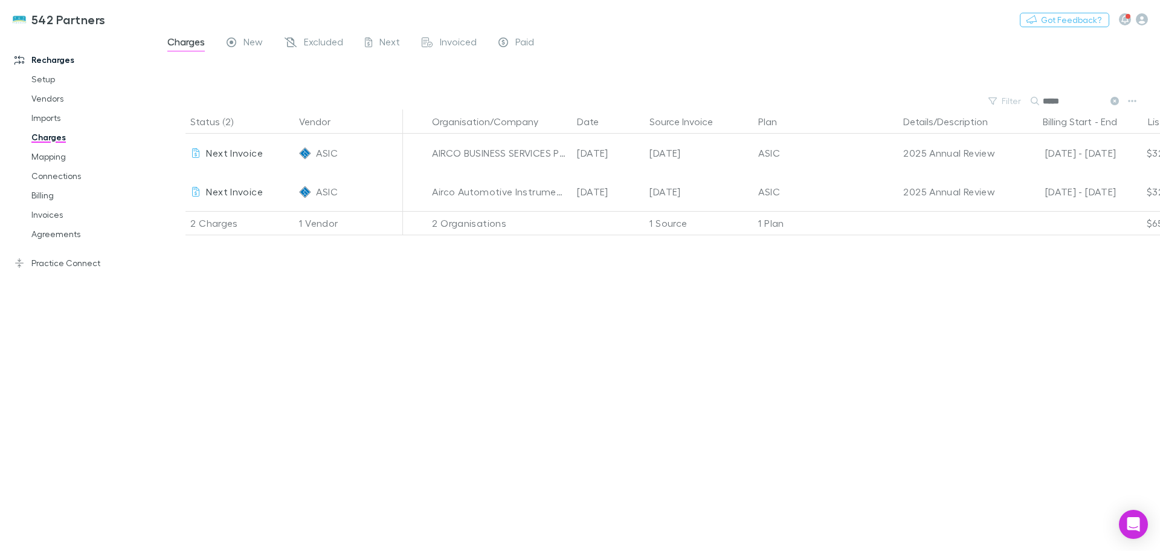
type input "*****"
click at [61, 238] on link "Agreements" at bounding box center [91, 233] width 144 height 19
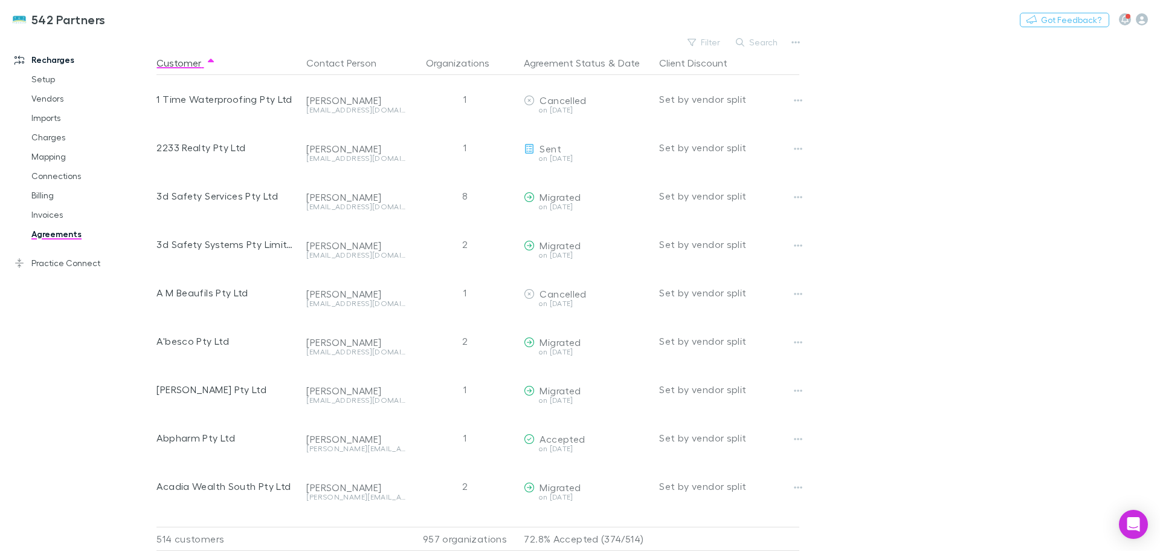
drag, startPoint x: 56, startPoint y: 158, endPoint x: 65, endPoint y: 159, distance: 9.1
click at [56, 158] on link "Mapping" at bounding box center [91, 156] width 144 height 19
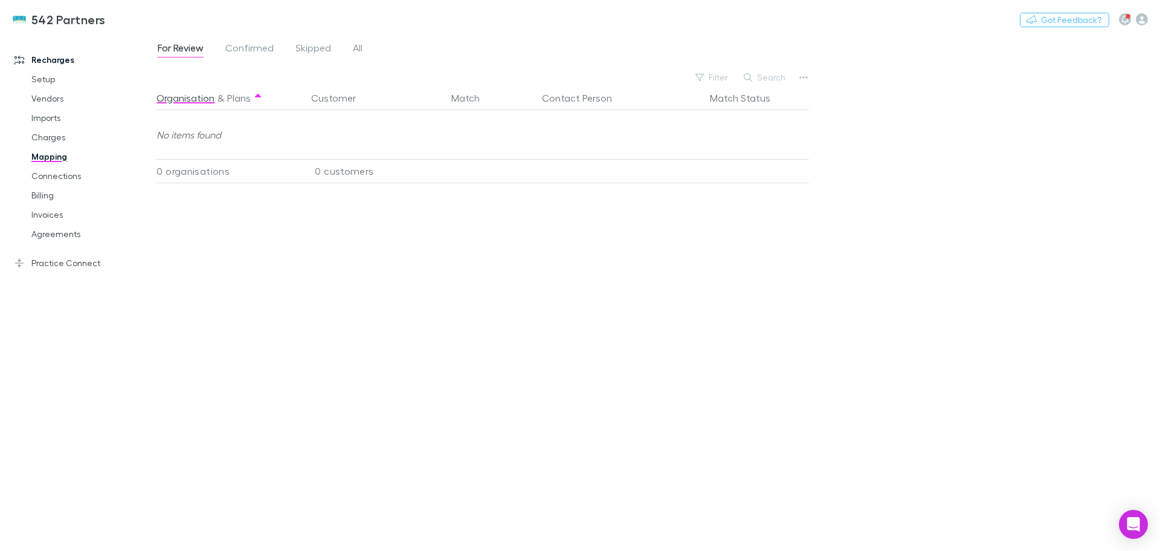
click at [772, 78] on button "Search" at bounding box center [765, 77] width 55 height 15
click at [357, 49] on span "All" at bounding box center [358, 50] width 10 height 16
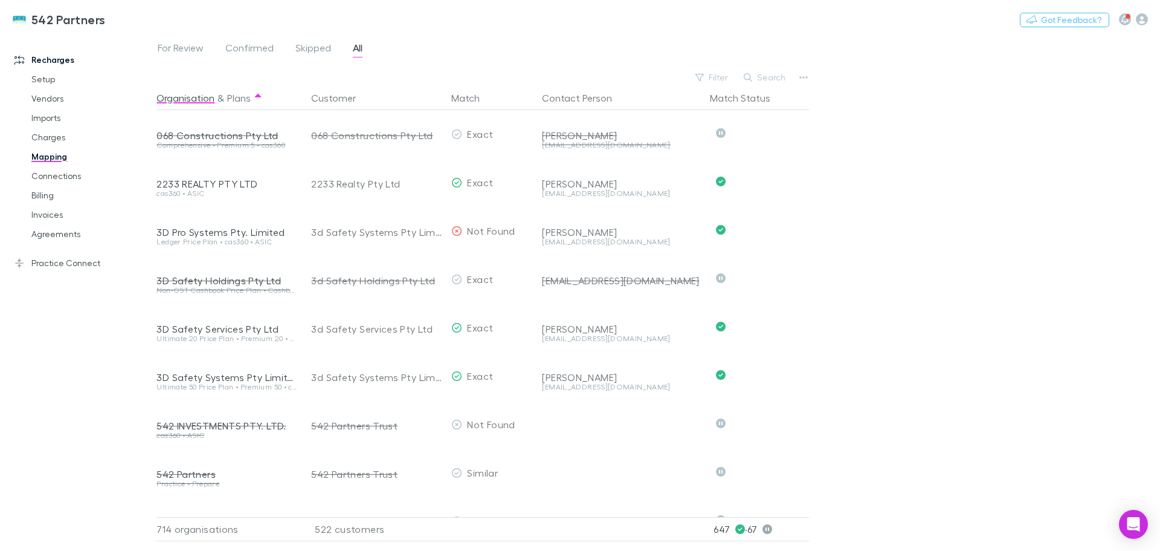
click at [766, 74] on button "Search" at bounding box center [765, 77] width 55 height 15
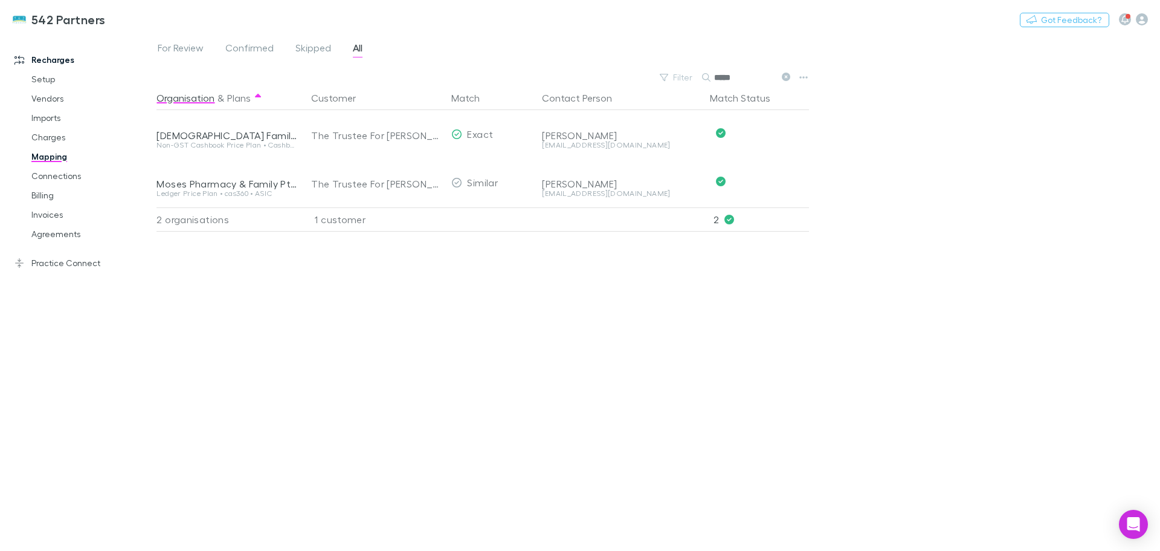
type input "*****"
click at [65, 233] on link "Agreements" at bounding box center [91, 233] width 144 height 19
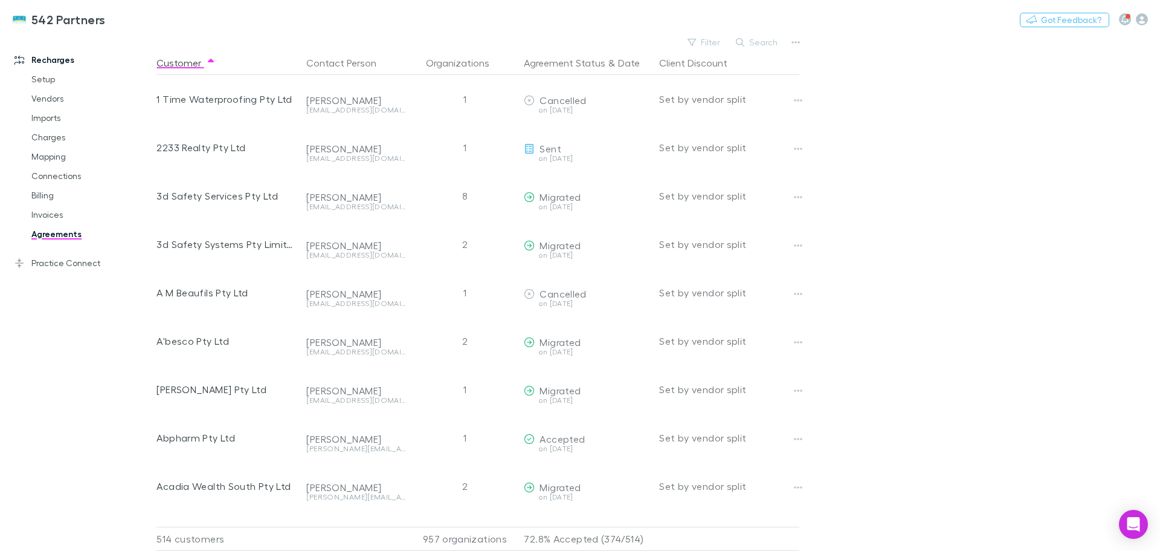
click at [761, 32] on div "542 Partners Nothing Got Feedback?" at bounding box center [580, 19] width 1160 height 39
click at [761, 40] on button "Search" at bounding box center [757, 42] width 55 height 15
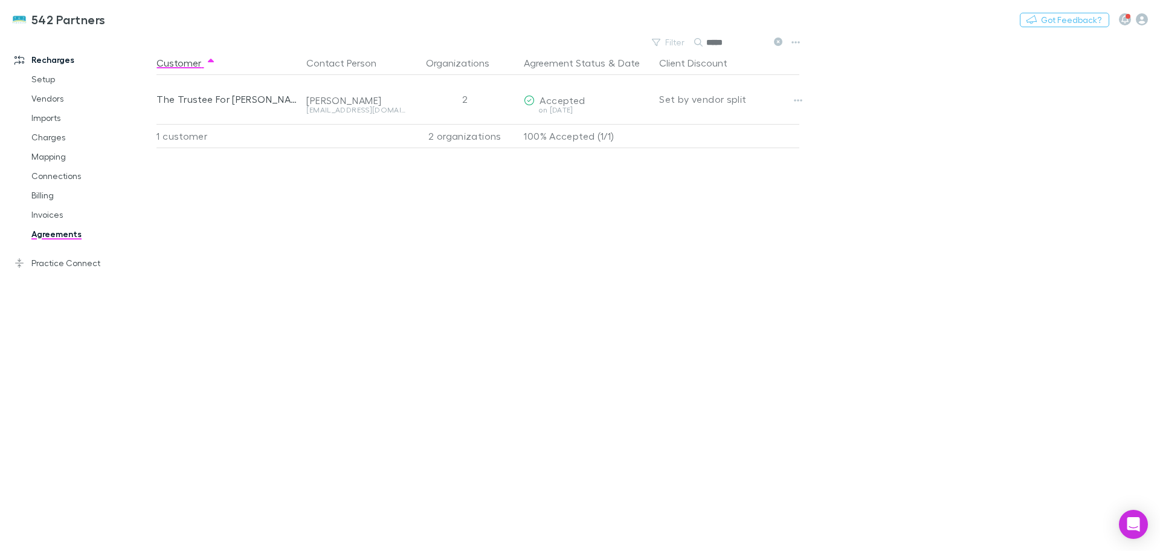
type input "*****"
click at [41, 212] on link "Invoices" at bounding box center [91, 214] width 144 height 19
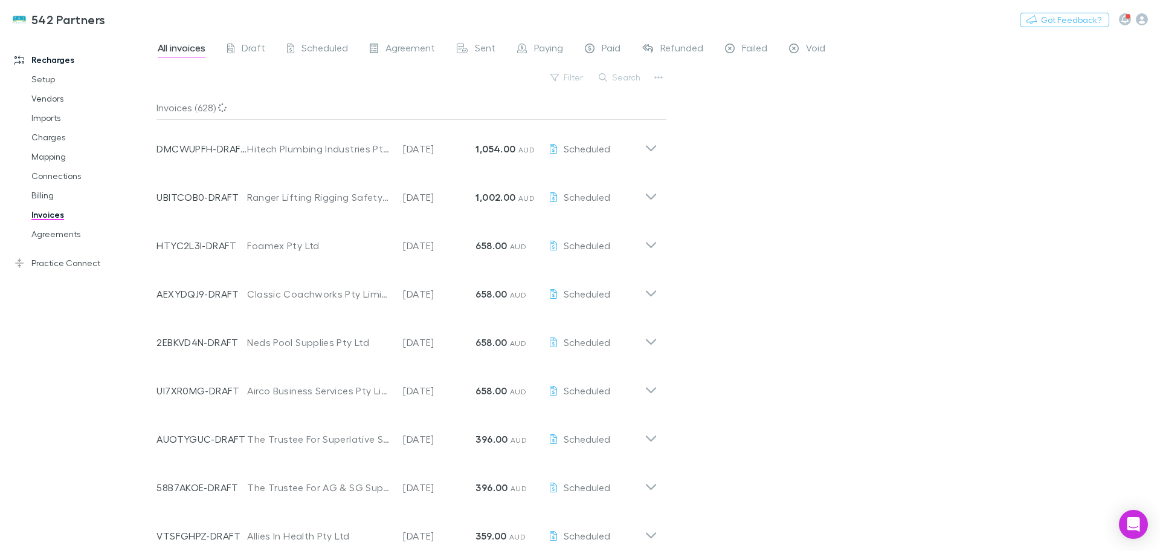
click at [619, 77] on button "Search" at bounding box center [620, 77] width 55 height 15
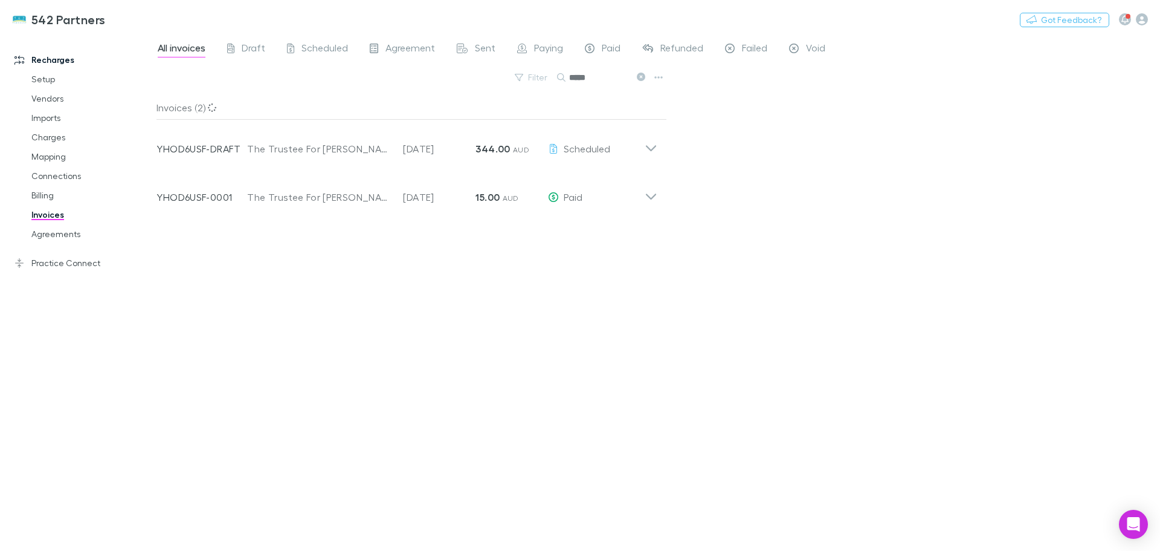
type input "*****"
click at [649, 146] on icon at bounding box center [651, 144] width 13 height 24
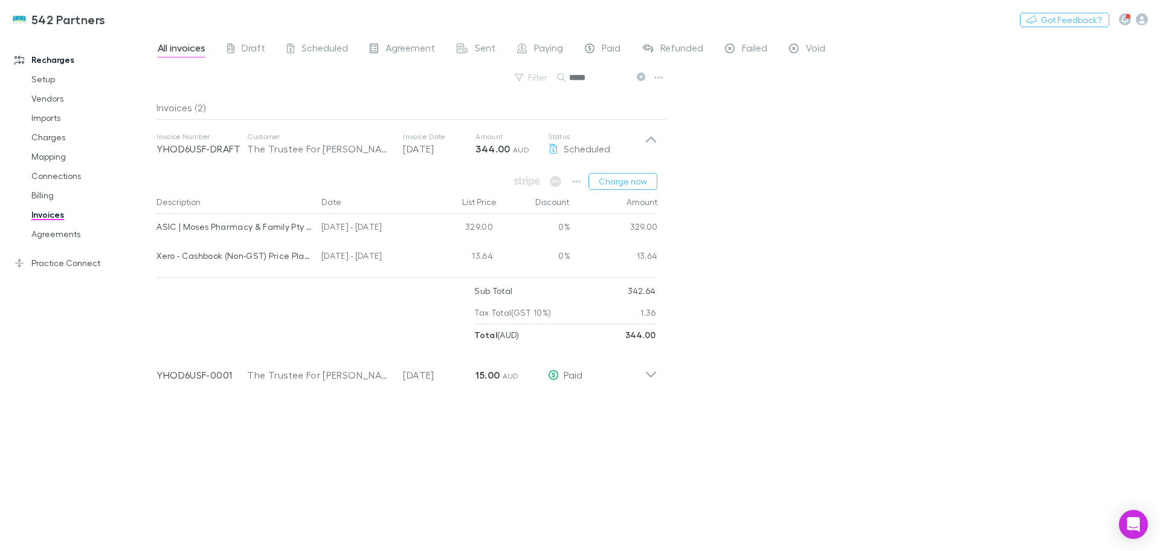
click at [59, 234] on link "Agreements" at bounding box center [91, 233] width 144 height 19
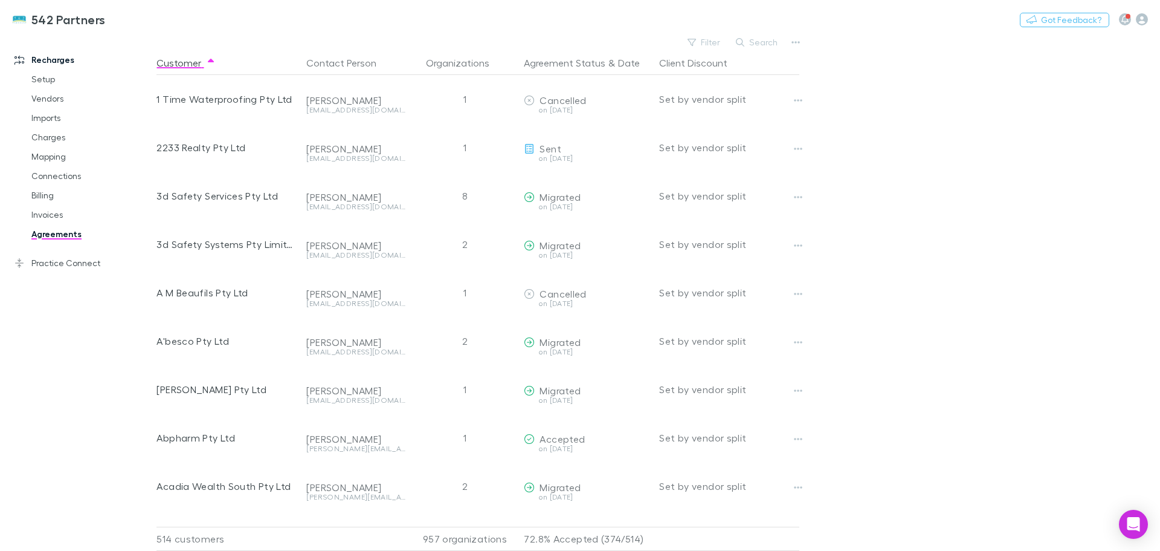
click at [761, 44] on button "Search" at bounding box center [757, 42] width 55 height 15
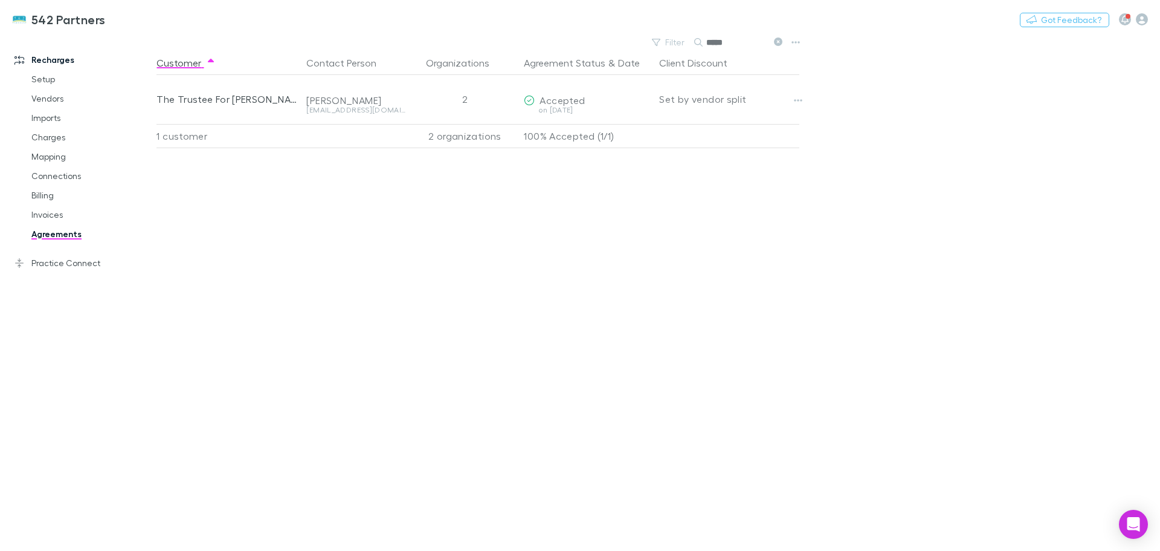
drag, startPoint x: 737, startPoint y: 45, endPoint x: 648, endPoint y: 34, distance: 89.6
click at [648, 34] on div "542 Partners Nothing Got Feedback? Recharges Setup Vendors Imports Charges Mapp…" at bounding box center [580, 275] width 1160 height 551
type input "******"
click at [45, 159] on link "Mapping" at bounding box center [91, 156] width 144 height 19
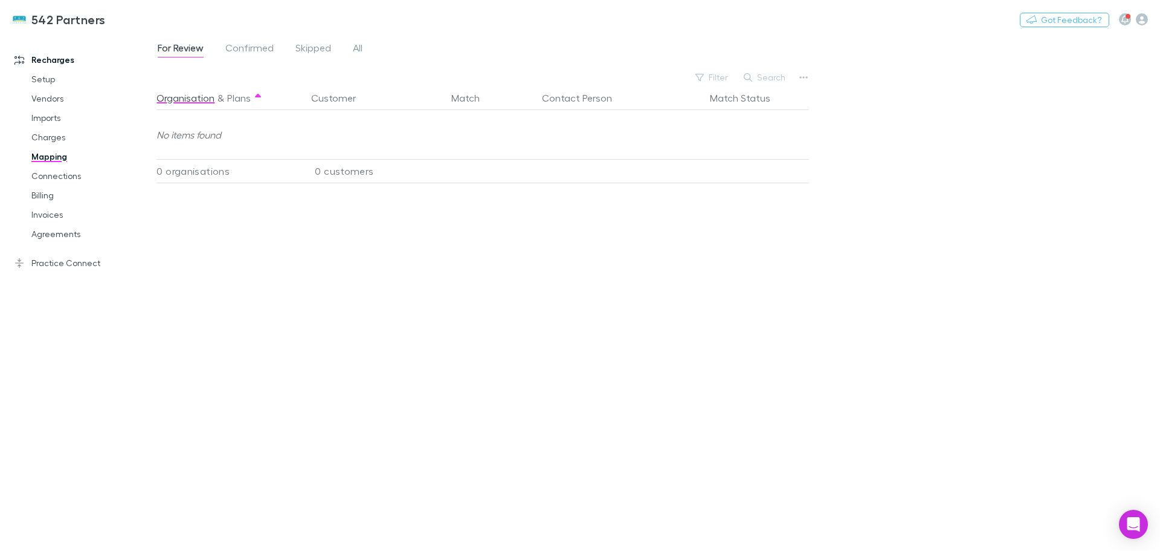
click at [359, 51] on span "All" at bounding box center [358, 50] width 10 height 16
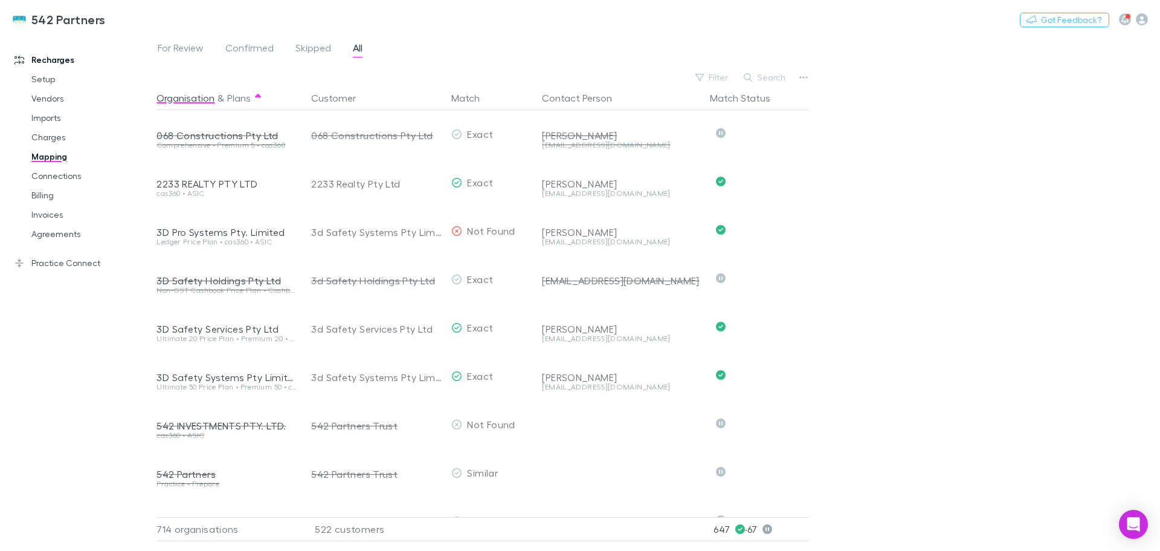
click at [764, 80] on button "Search" at bounding box center [765, 77] width 55 height 15
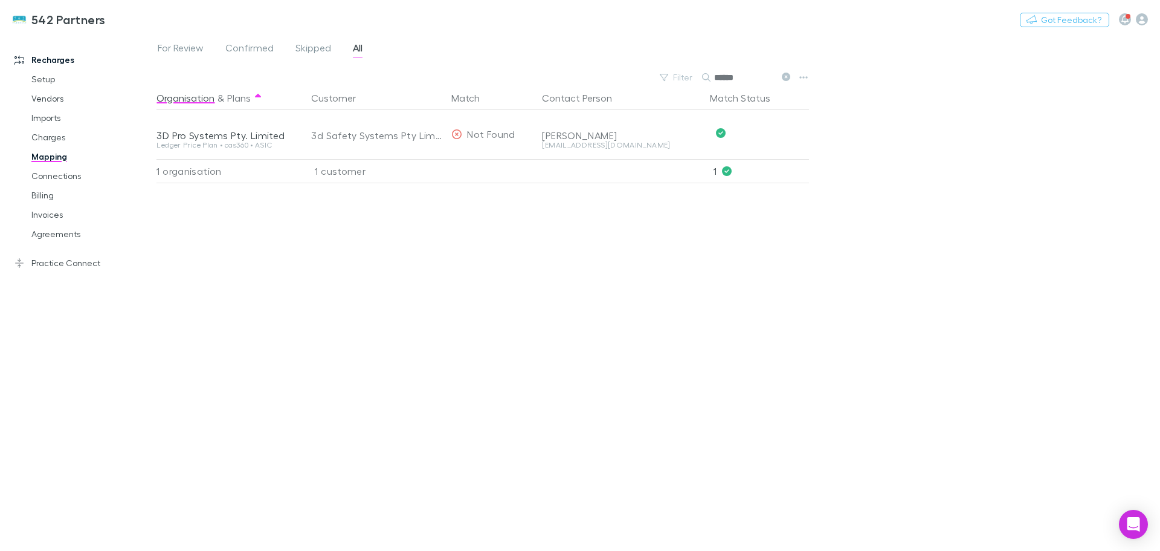
type input "******"
click at [47, 215] on link "Invoices" at bounding box center [91, 214] width 144 height 19
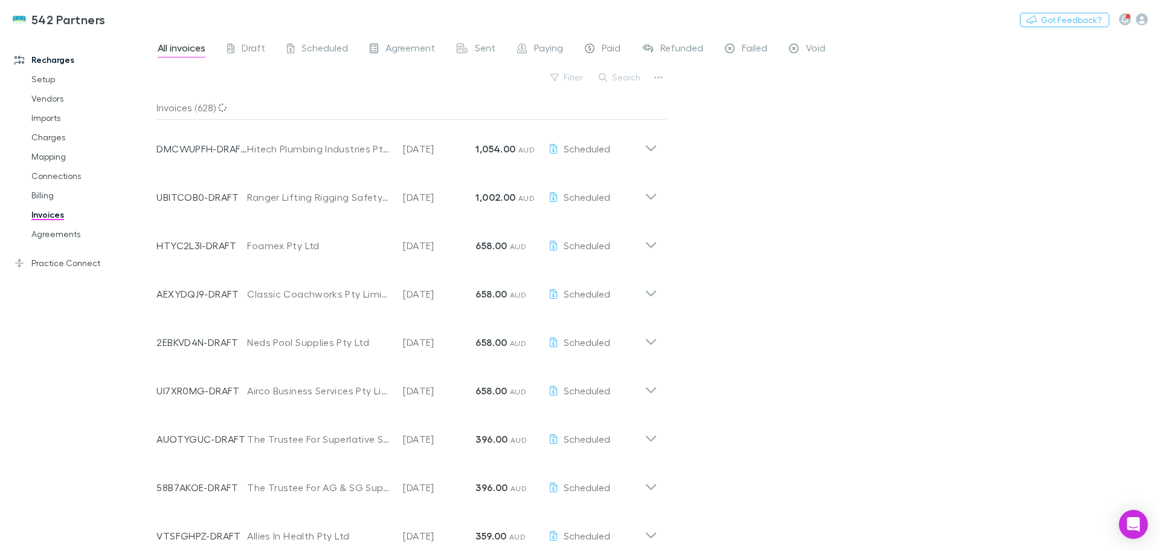
click at [628, 76] on button "Search" at bounding box center [620, 77] width 55 height 15
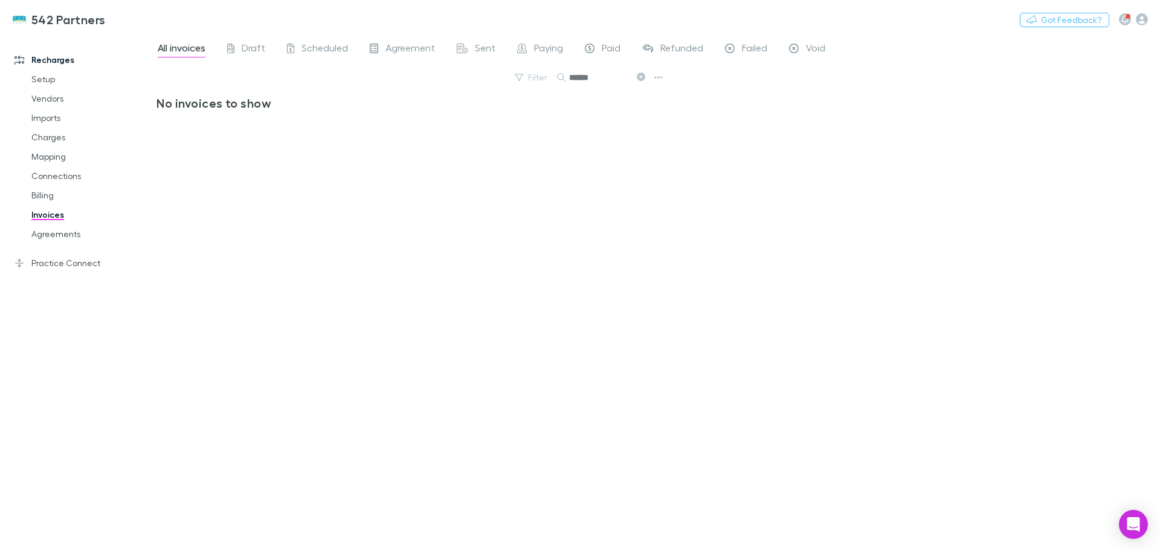
type input "******"
click at [54, 154] on link "Mapping" at bounding box center [91, 156] width 144 height 19
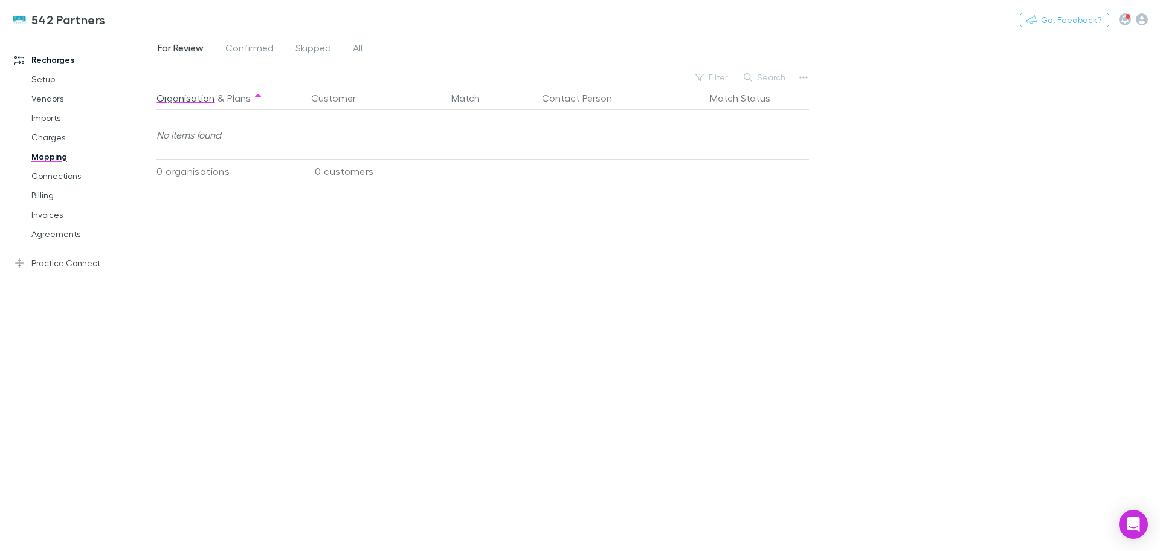
click at [360, 46] on span "All" at bounding box center [358, 50] width 10 height 16
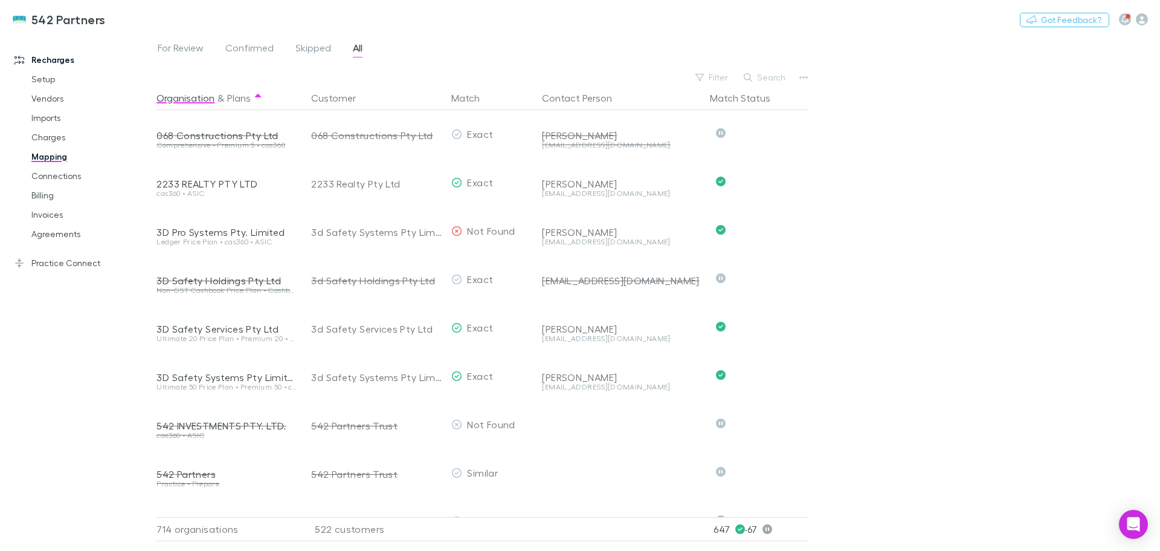
click at [771, 77] on button "Search" at bounding box center [765, 77] width 55 height 15
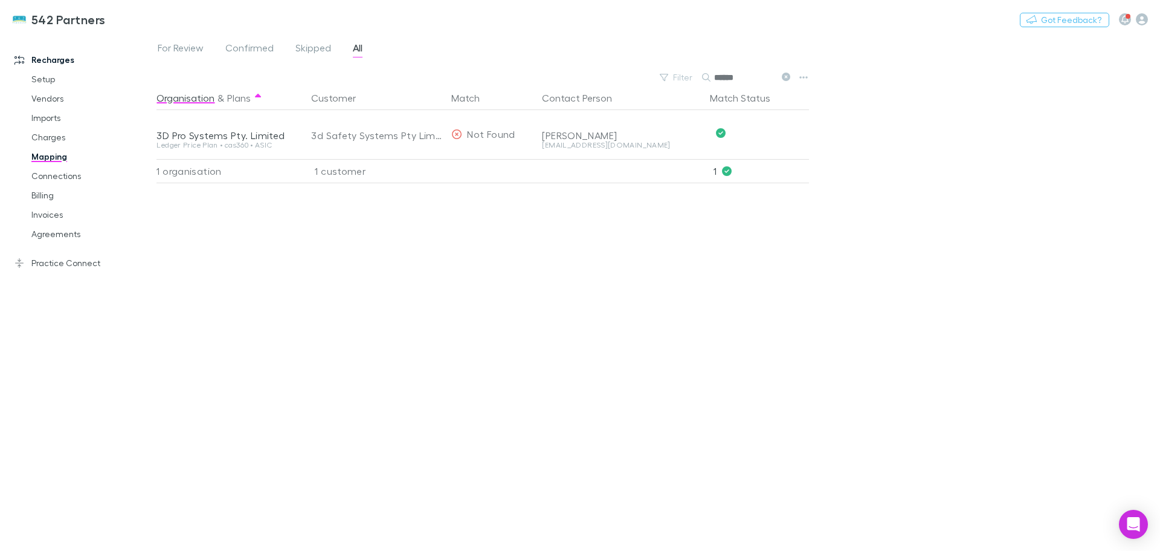
type input "******"
click at [53, 234] on link "Agreements" at bounding box center [91, 233] width 144 height 19
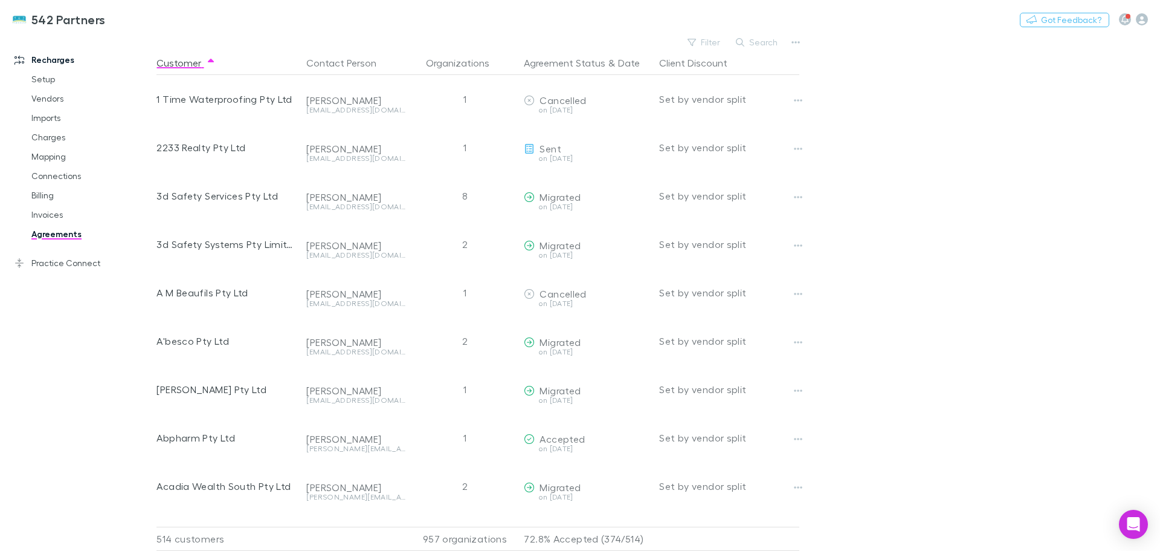
click at [34, 213] on link "Invoices" at bounding box center [91, 214] width 144 height 19
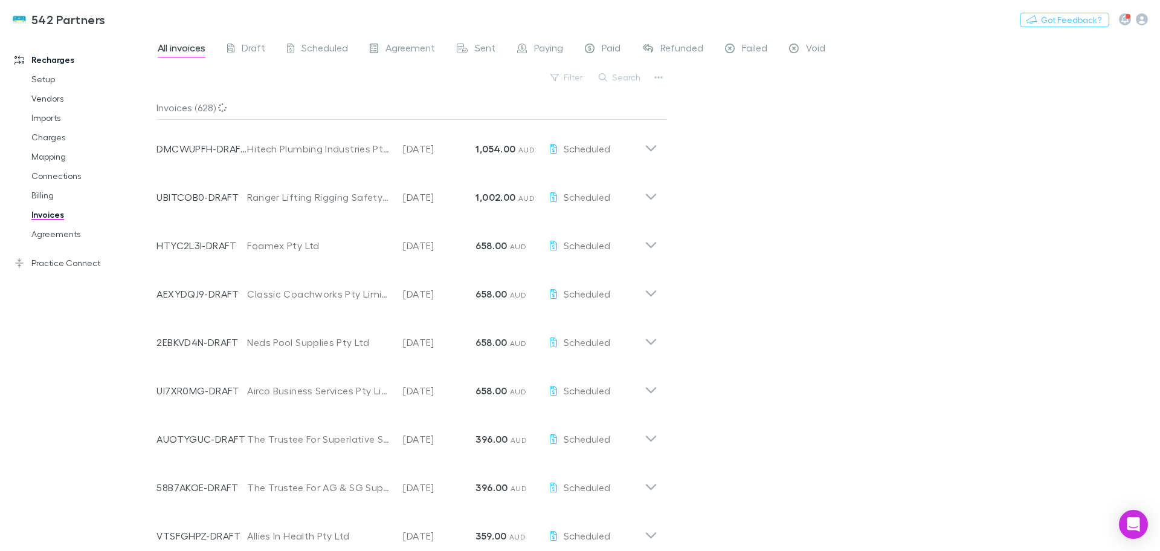
click at [624, 78] on button "Search" at bounding box center [620, 77] width 55 height 15
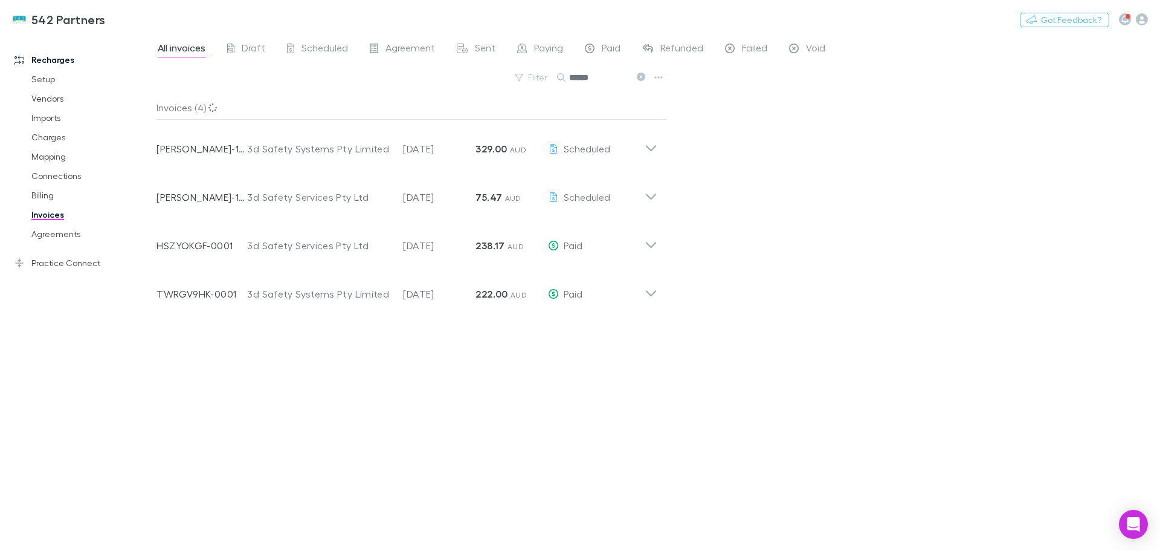
type input "******"
click at [654, 147] on icon at bounding box center [651, 148] width 10 height 6
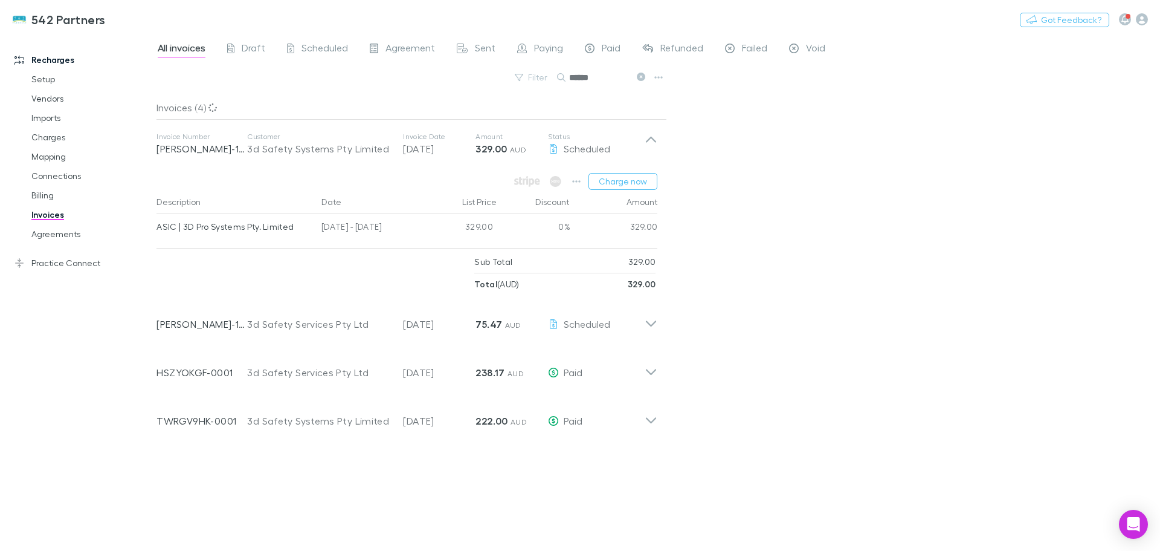
click at [46, 234] on link "Agreements" at bounding box center [91, 233] width 144 height 19
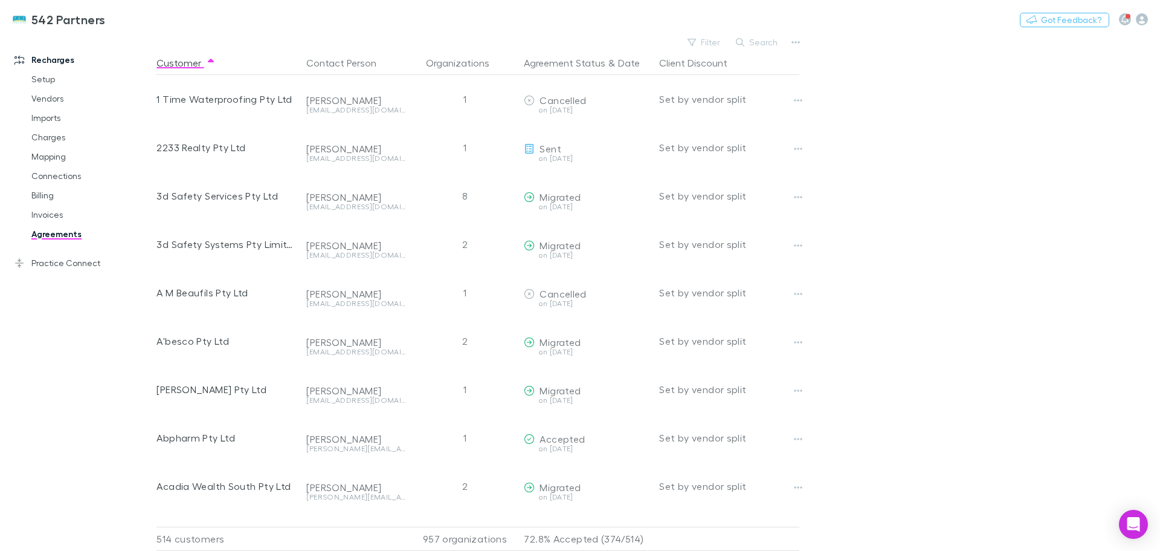
click at [752, 38] on button "Search" at bounding box center [757, 42] width 55 height 15
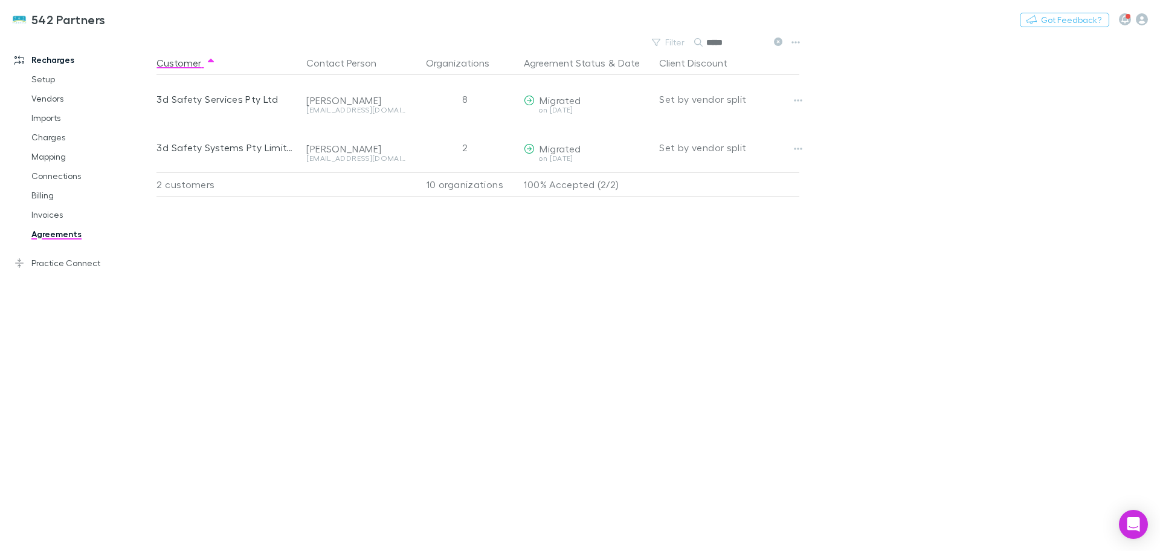
drag, startPoint x: 732, startPoint y: 42, endPoint x: 647, endPoint y: 45, distance: 85.2
click at [647, 45] on div "Filter Search *****" at bounding box center [716, 42] width 141 height 17
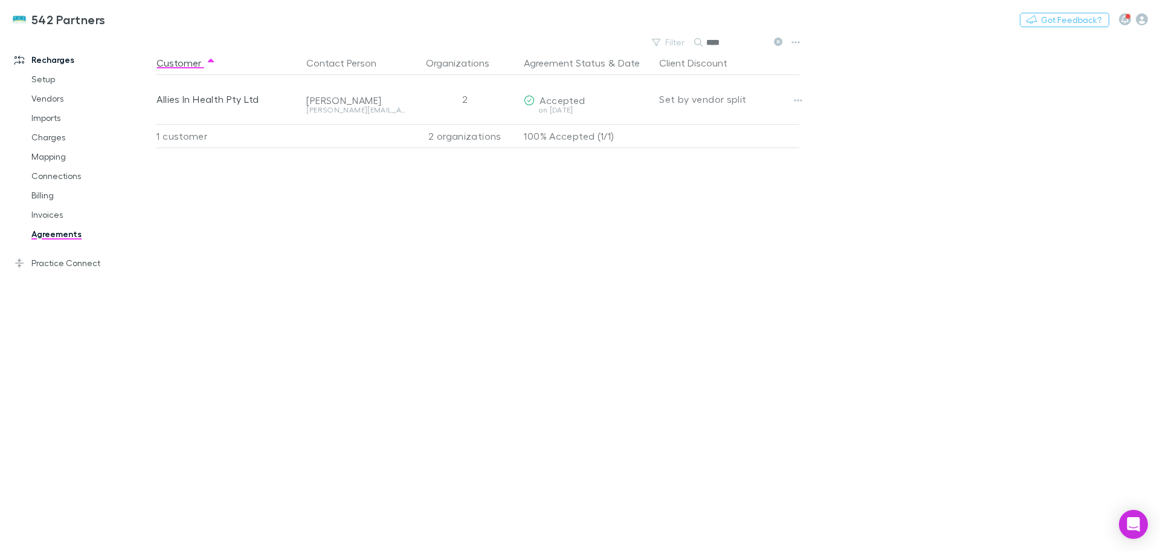
type input "****"
click at [51, 136] on link "Charges" at bounding box center [91, 137] width 144 height 19
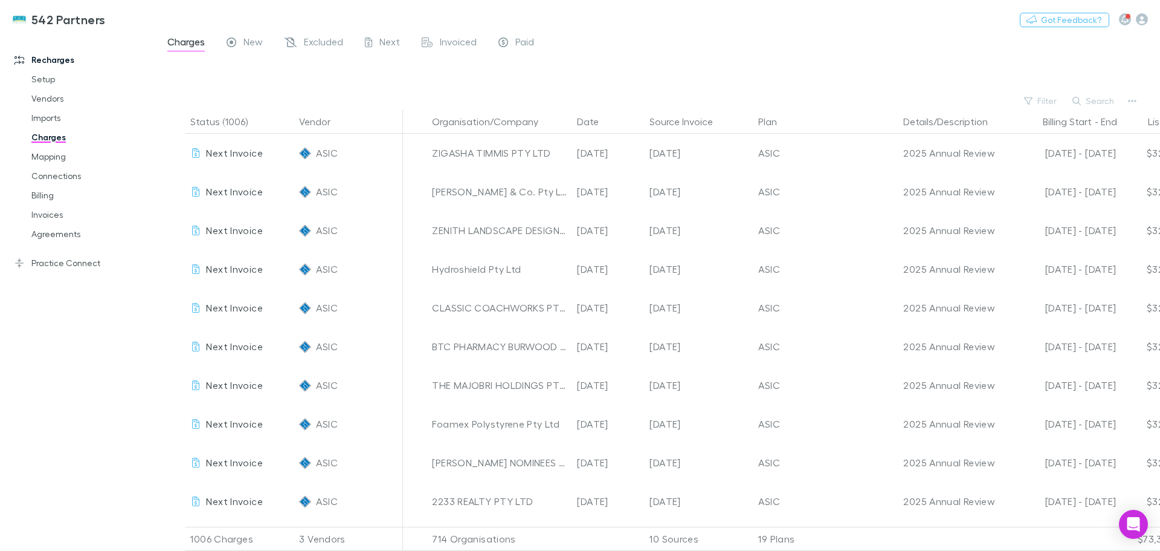
click at [1097, 100] on button "Search" at bounding box center [1094, 101] width 55 height 15
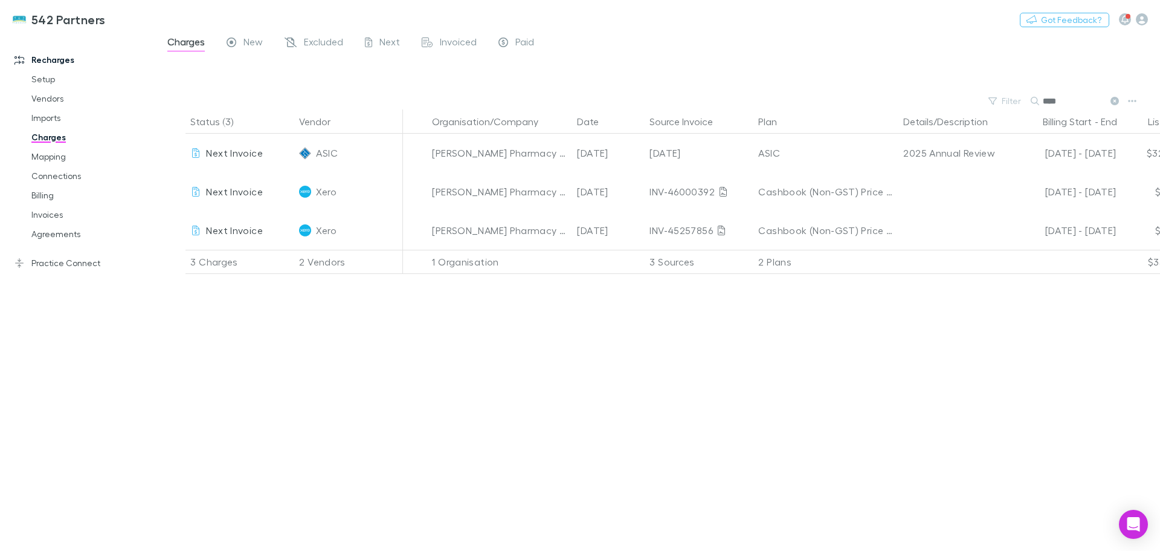
drag, startPoint x: 1074, startPoint y: 99, endPoint x: 1026, endPoint y: 92, distance: 48.8
click at [1026, 92] on div "Filter Search ****" at bounding box center [659, 100] width 1004 height 17
type input "******"
click at [42, 158] on link "Mapping" at bounding box center [91, 156] width 144 height 19
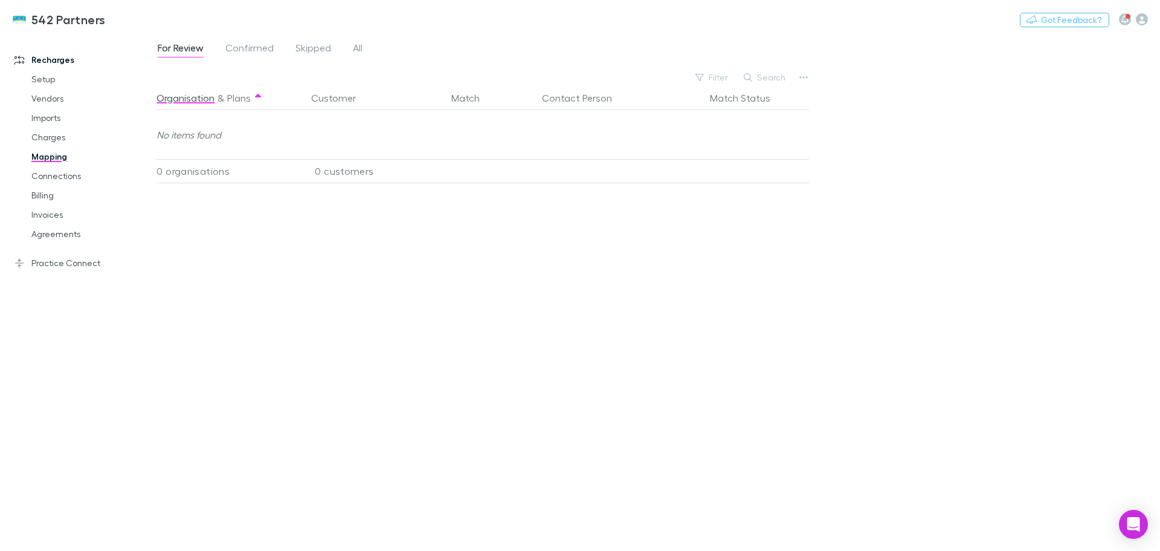
click at [357, 52] on span "All" at bounding box center [358, 50] width 10 height 16
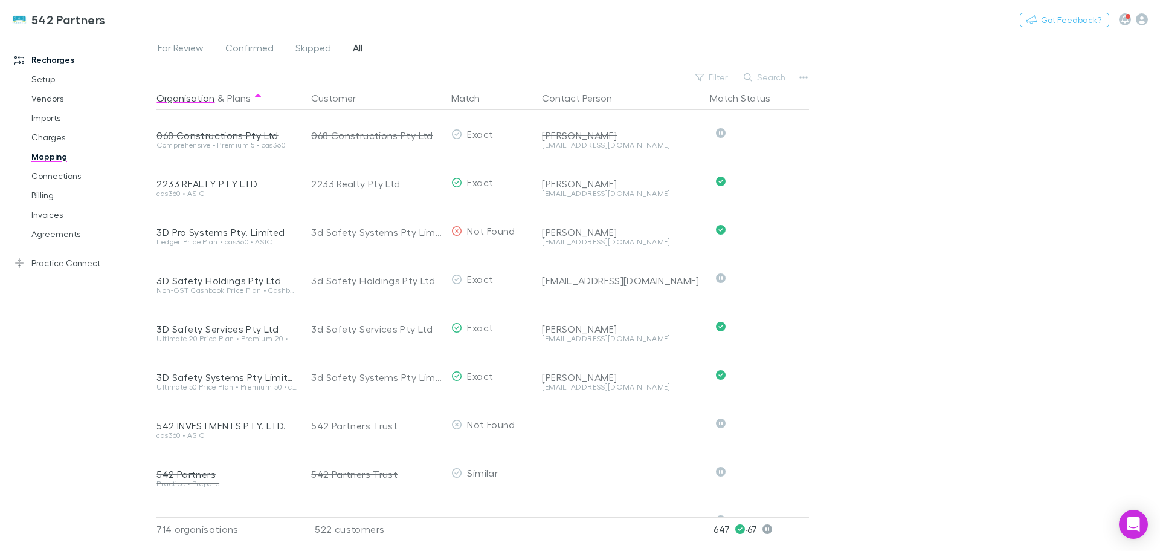
click at [765, 80] on button "Search" at bounding box center [765, 77] width 55 height 15
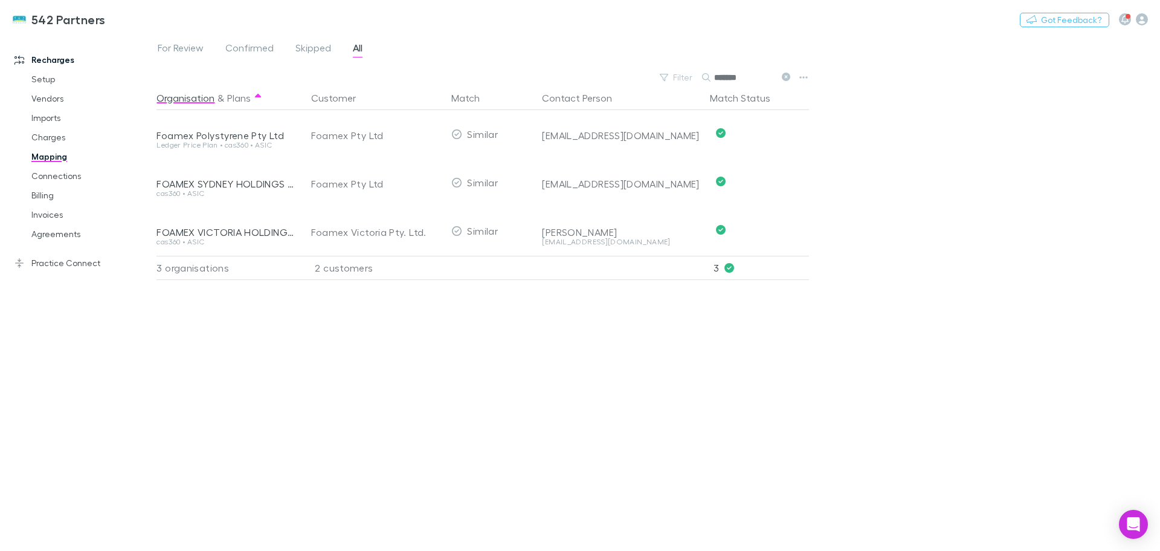
type input "******"
click at [65, 234] on link "Agreements" at bounding box center [91, 233] width 144 height 19
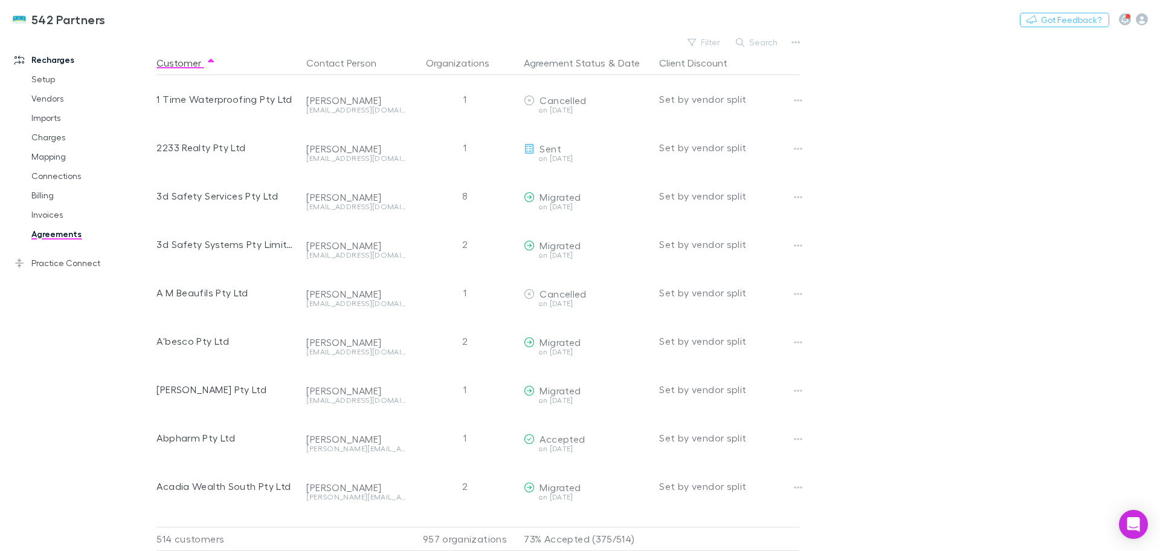
click at [769, 37] on button "Search" at bounding box center [757, 42] width 55 height 15
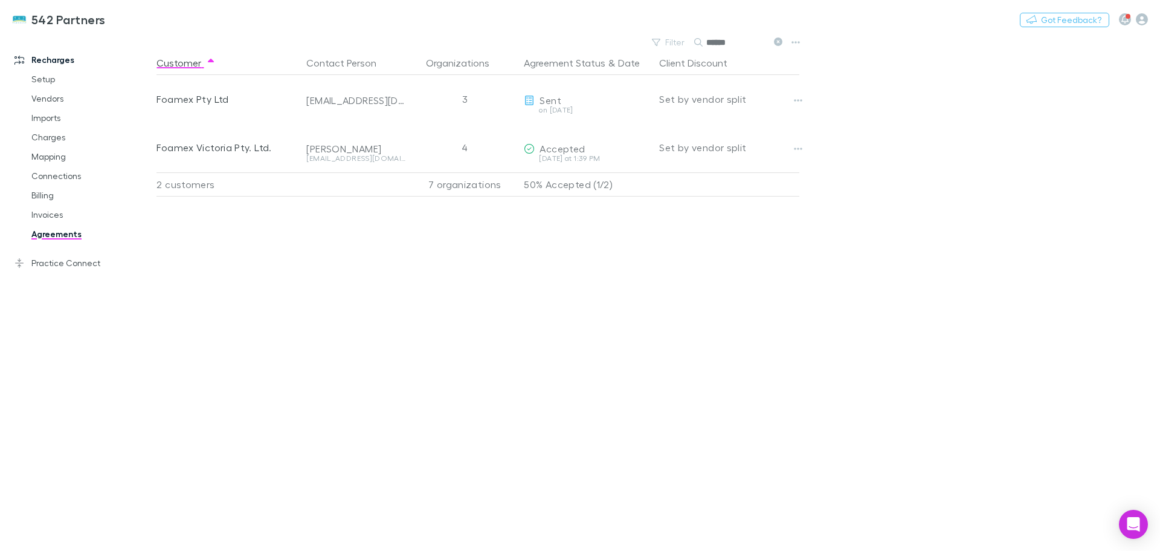
type input "******"
